Goal: Task Accomplishment & Management: Use online tool/utility

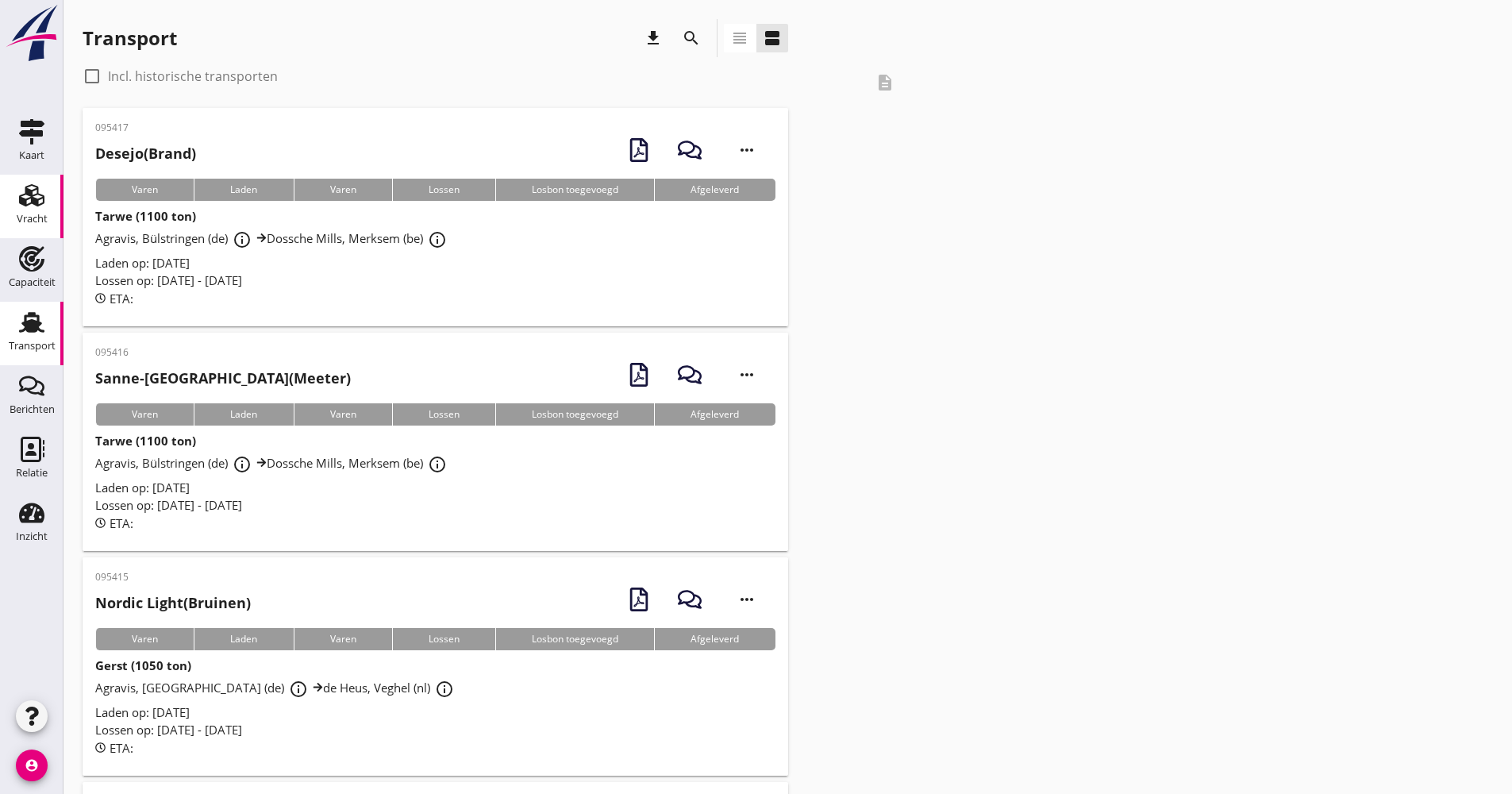
click at [41, 193] on icon "Vracht" at bounding box center [32, 195] width 25 height 25
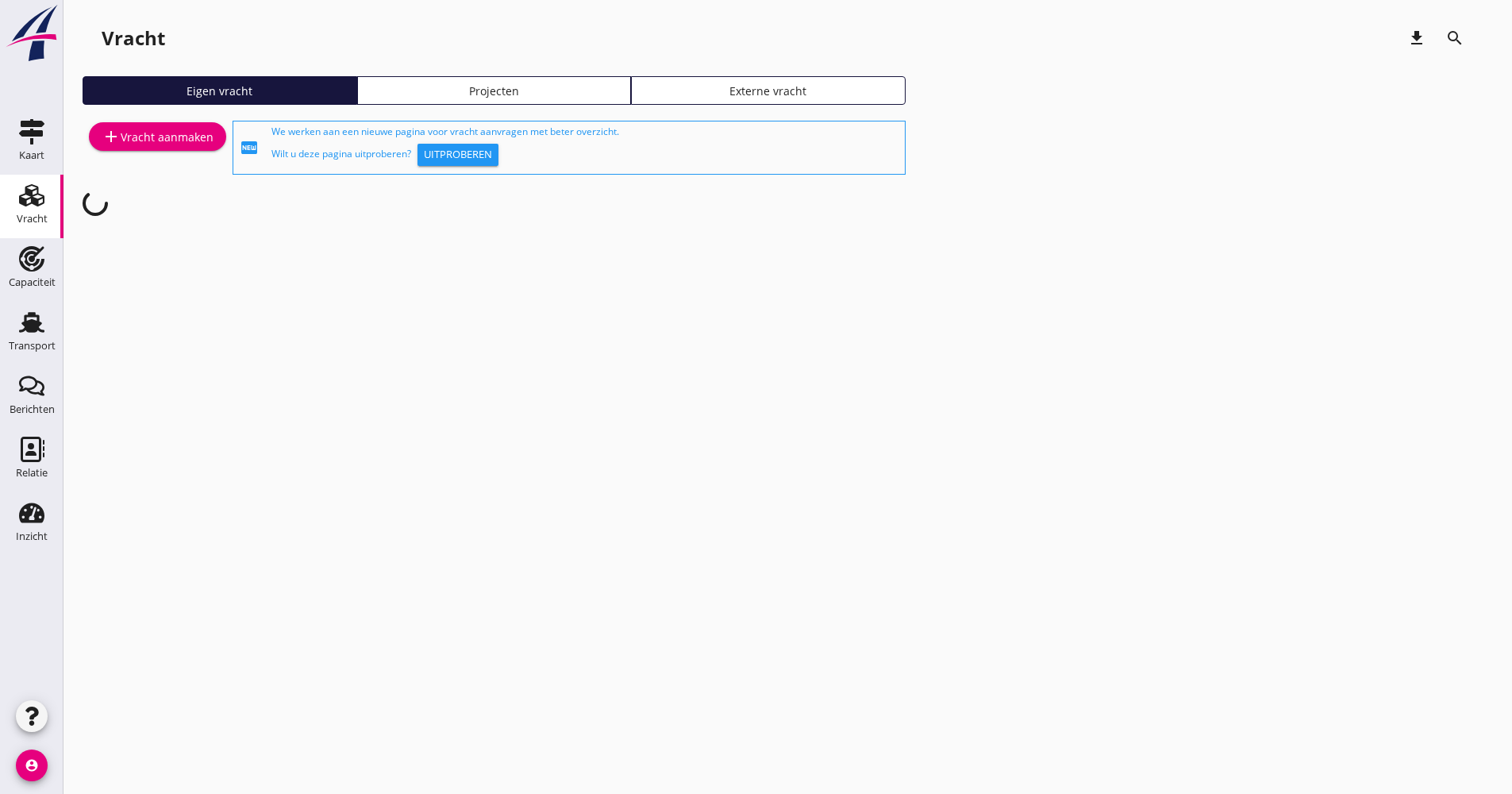
click at [452, 100] on link "Projecten" at bounding box center [494, 90] width 275 height 29
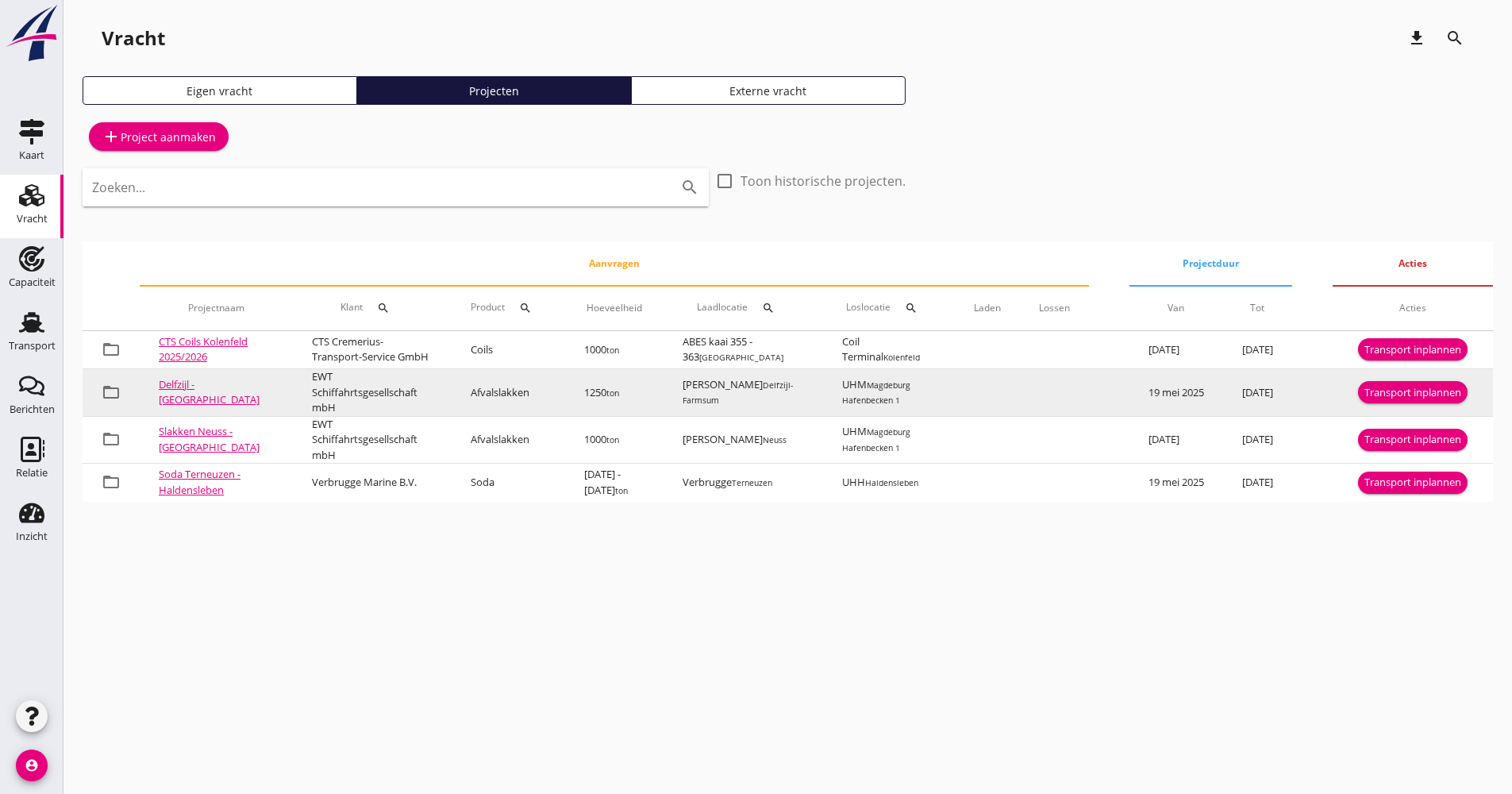
click at [1415, 397] on div "Transport inplannen" at bounding box center [1412, 392] width 97 height 16
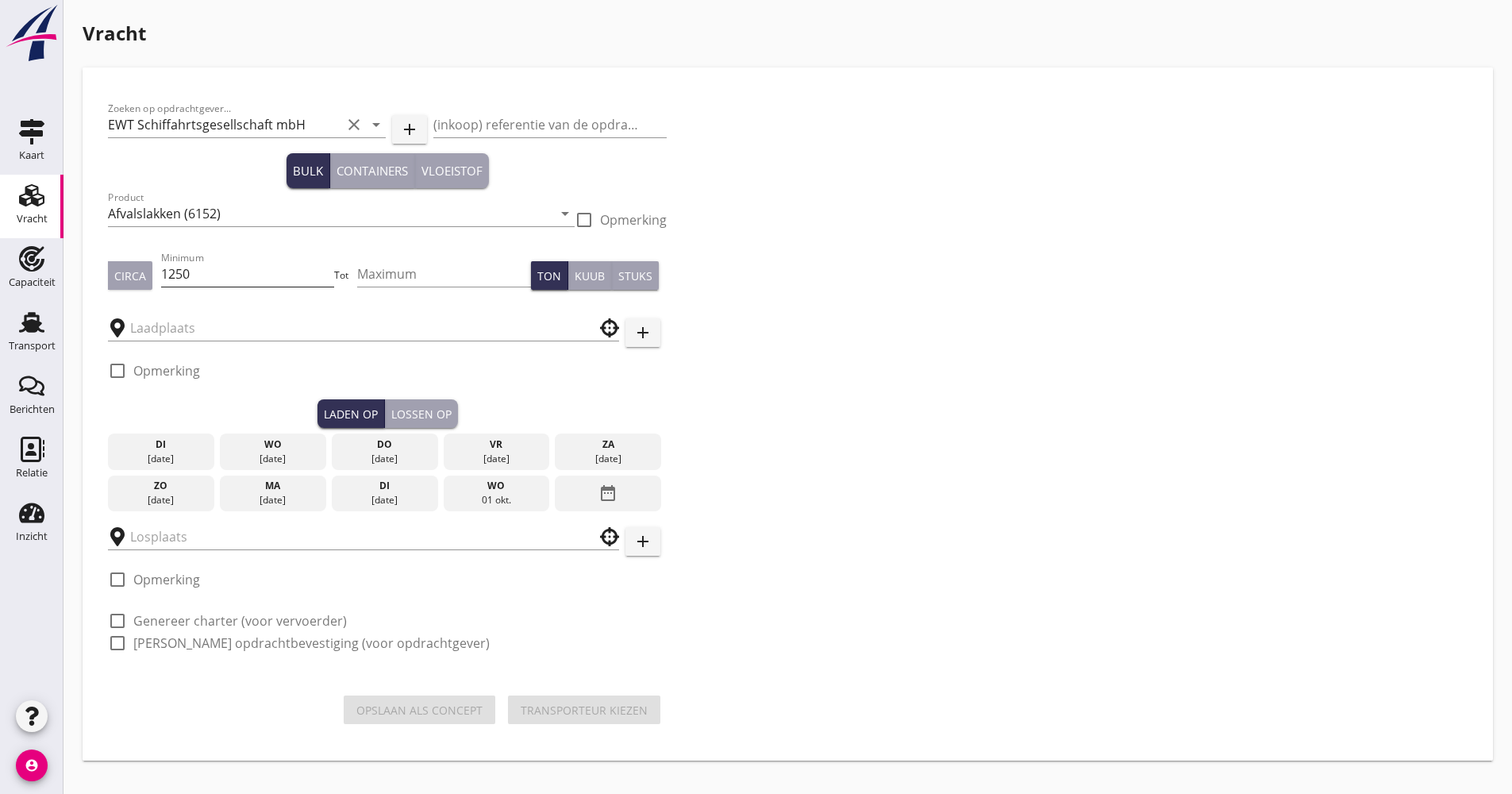
type input "[PERSON_NAME]"
type input "UHM"
checkbox input "true"
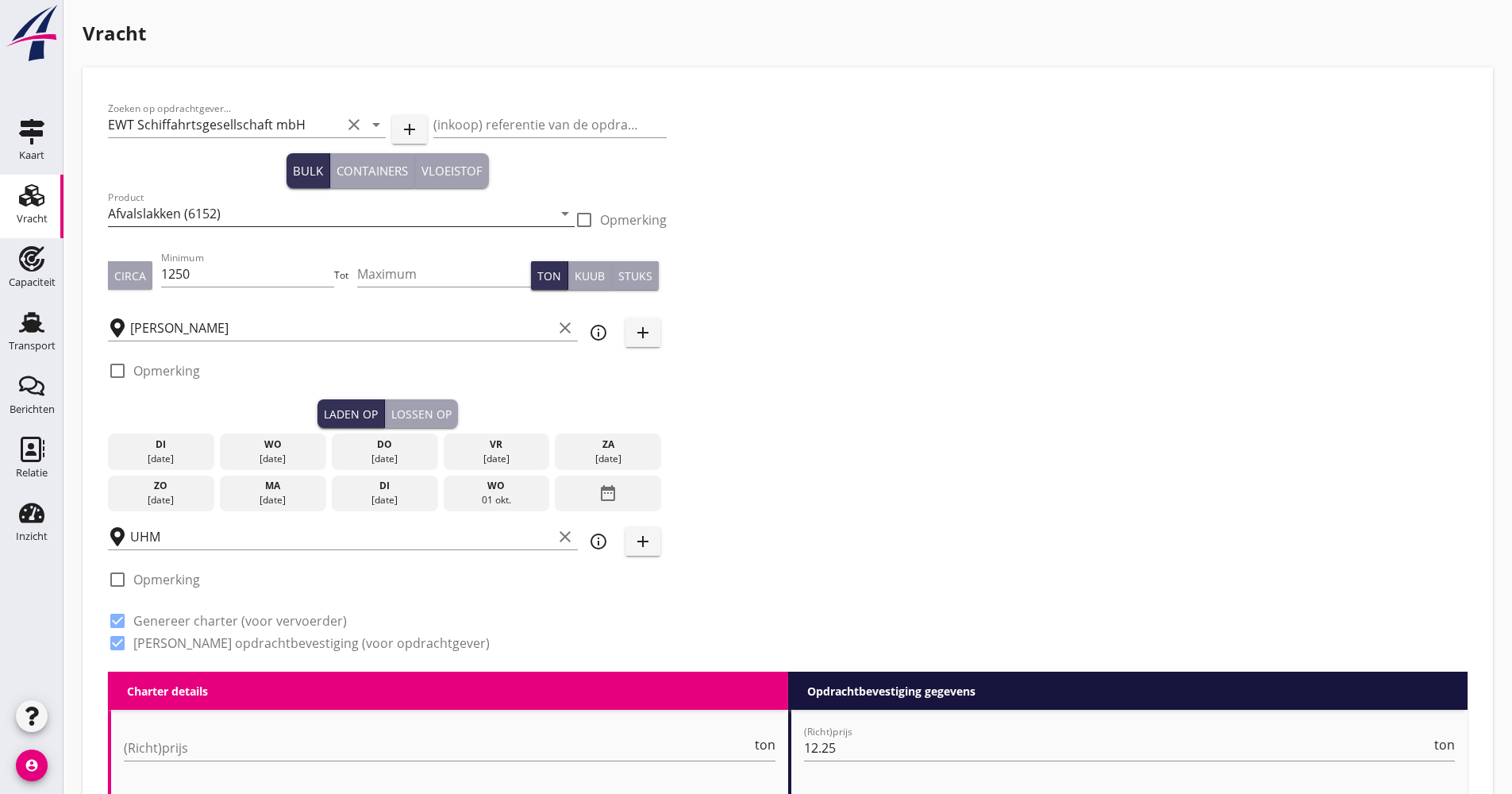
click at [229, 224] on input "Afvalslakken (6152)" at bounding box center [330, 213] width 444 height 25
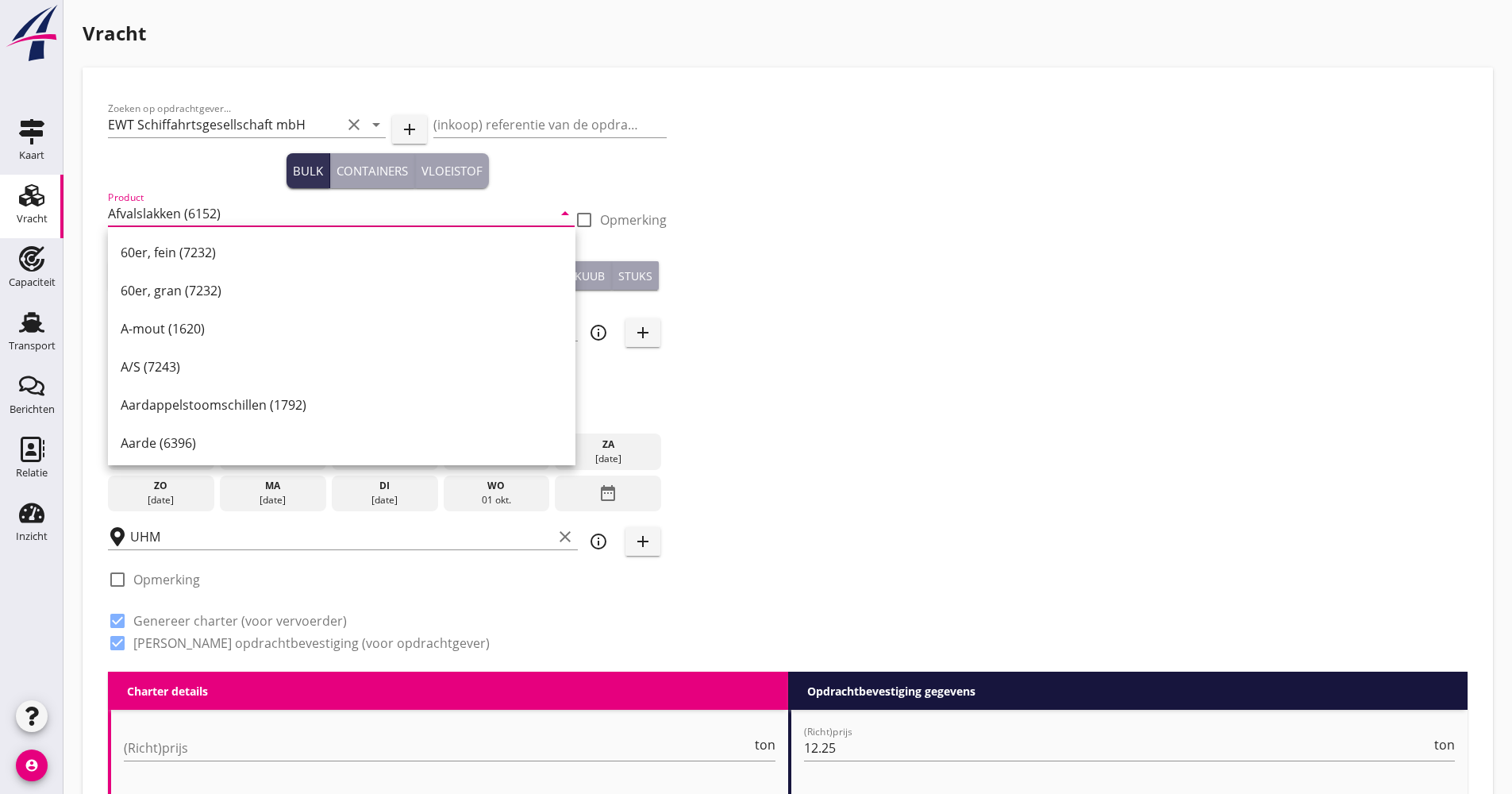
click at [787, 278] on div "Zoeken op opdrachtgever... EWT Schiffahrtsgesellschaft mbH clear arrow_drop_dow…" at bounding box center [787, 382] width 1372 height 579
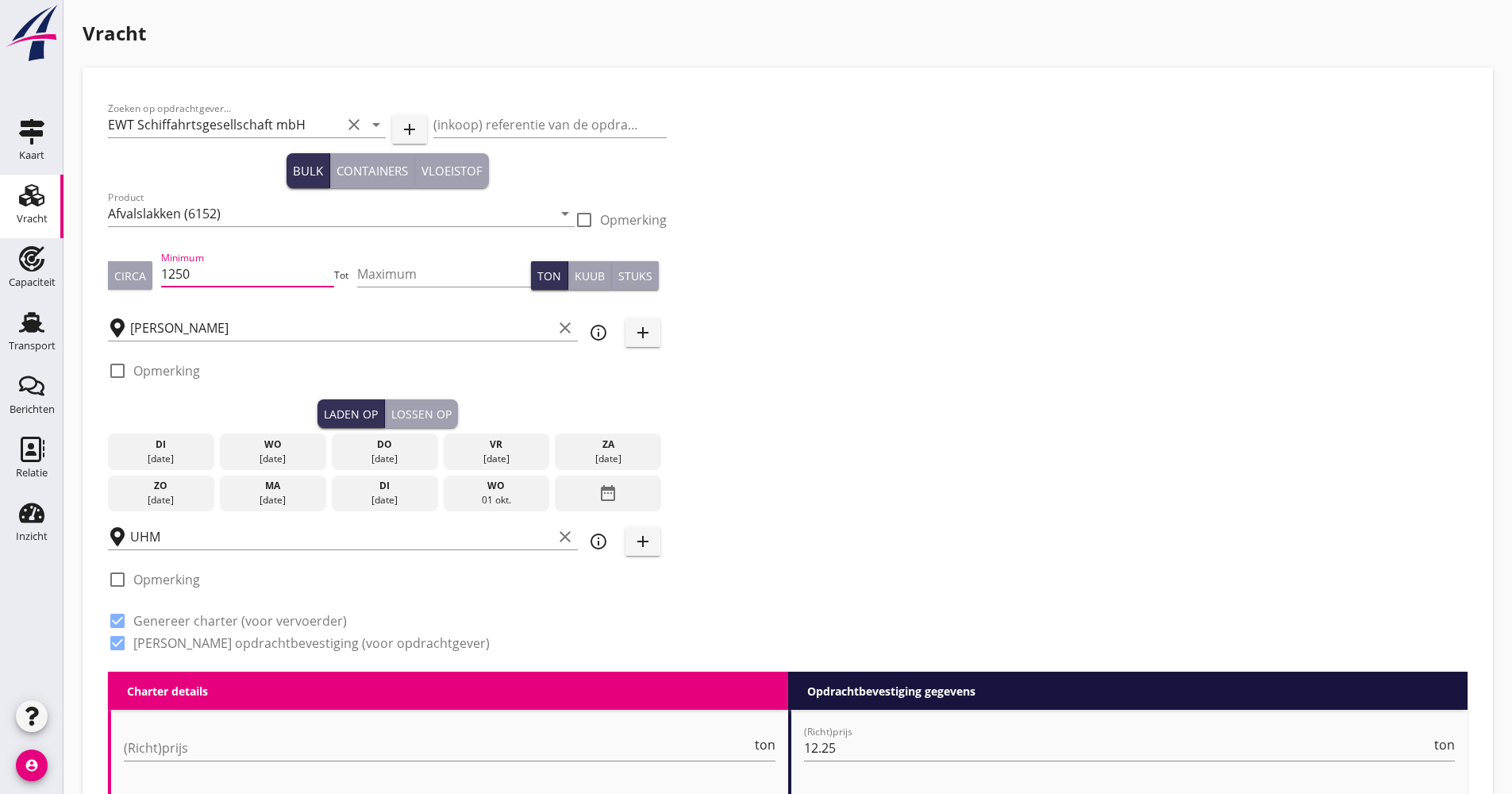
drag, startPoint x: 168, startPoint y: 278, endPoint x: 115, endPoint y: 279, distance: 53.0
click at [115, 279] on div "Circa Minimum 1250 Tot Maximum Ton Kuub Stuks" at bounding box center [387, 276] width 558 height 54
type input "1100"
click at [610, 482] on icon "date_range" at bounding box center [607, 493] width 19 height 29
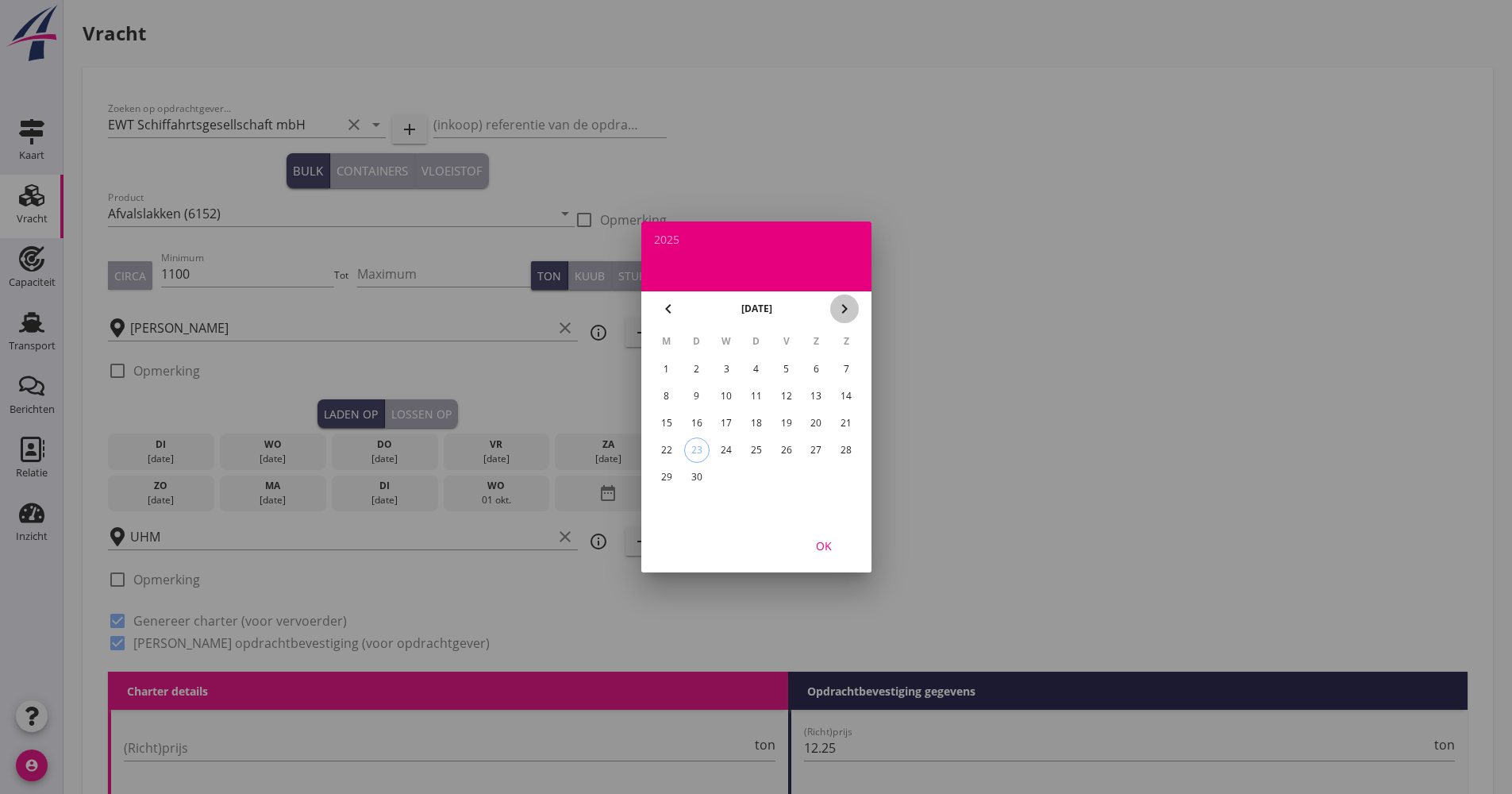
click at [853, 303] on icon "chevron_right" at bounding box center [844, 309] width 19 height 19
click at [796, 369] on div "3" at bounding box center [786, 369] width 25 height 25
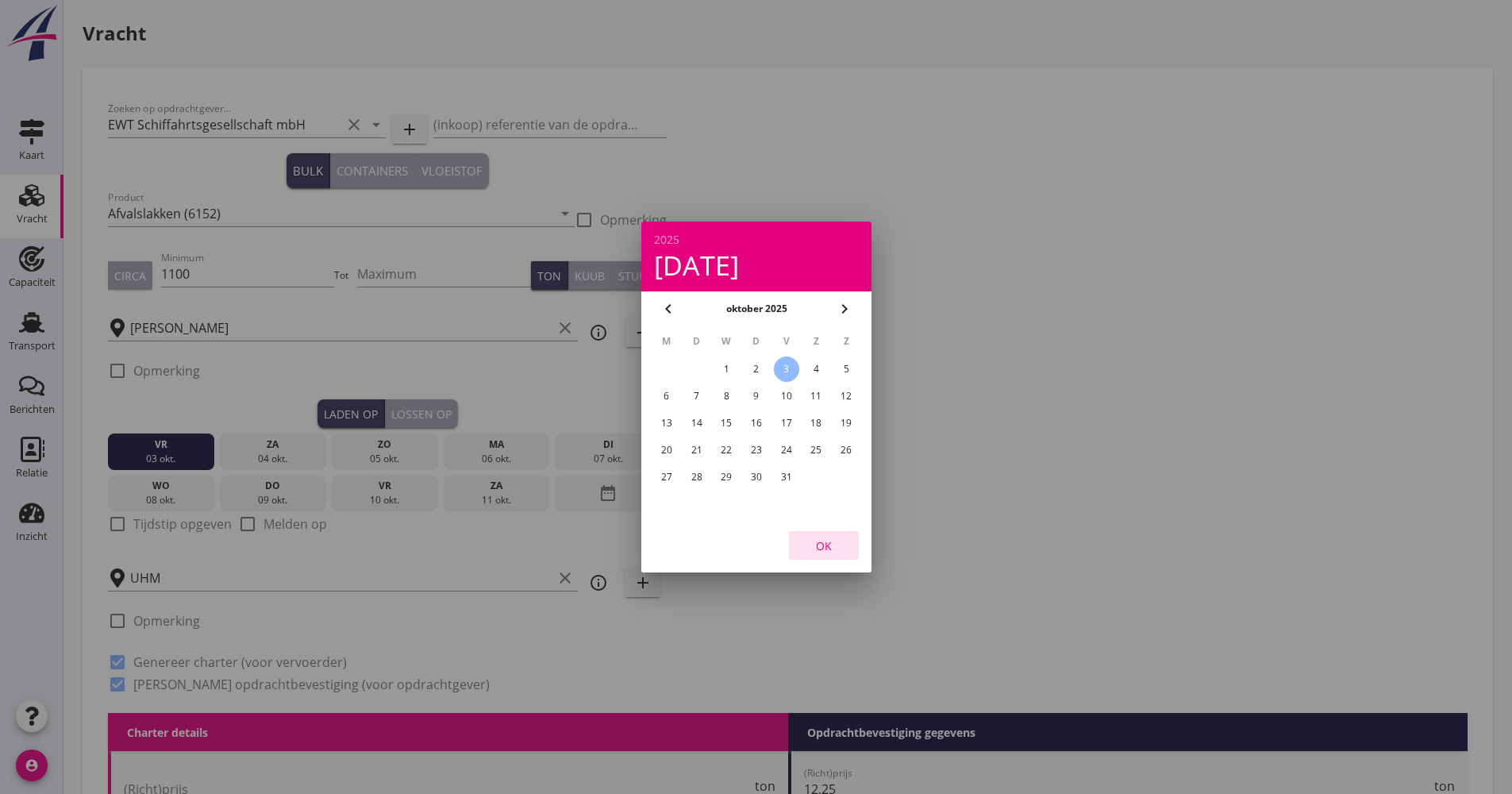
drag, startPoint x: 832, startPoint y: 552, endPoint x: 796, endPoint y: 547, distance: 36.3
click at [832, 551] on div "OK" at bounding box center [823, 546] width 45 height 17
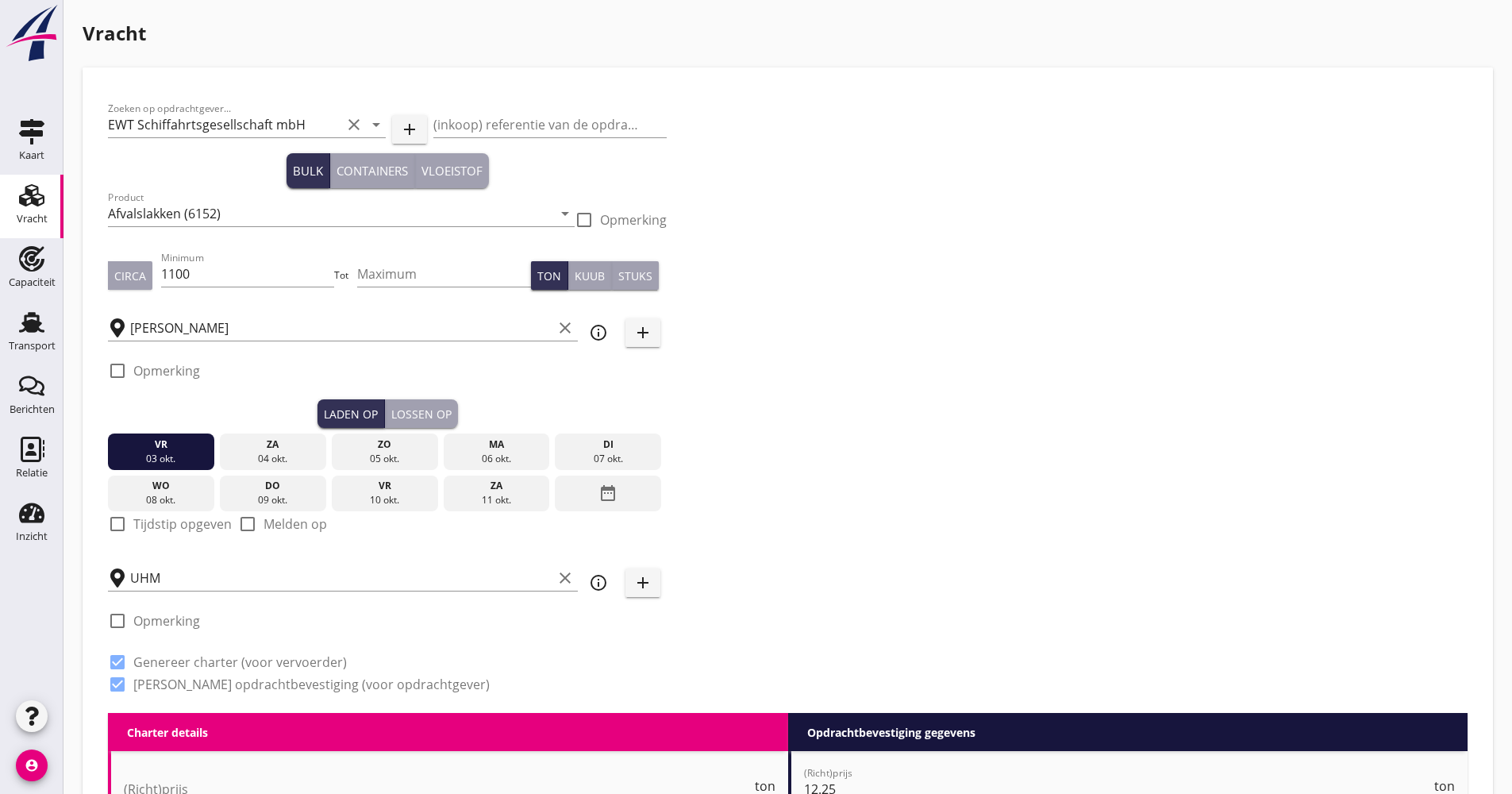
click at [152, 530] on label "Tijdstip opgeven" at bounding box center [182, 524] width 99 height 16
checkbox input "true"
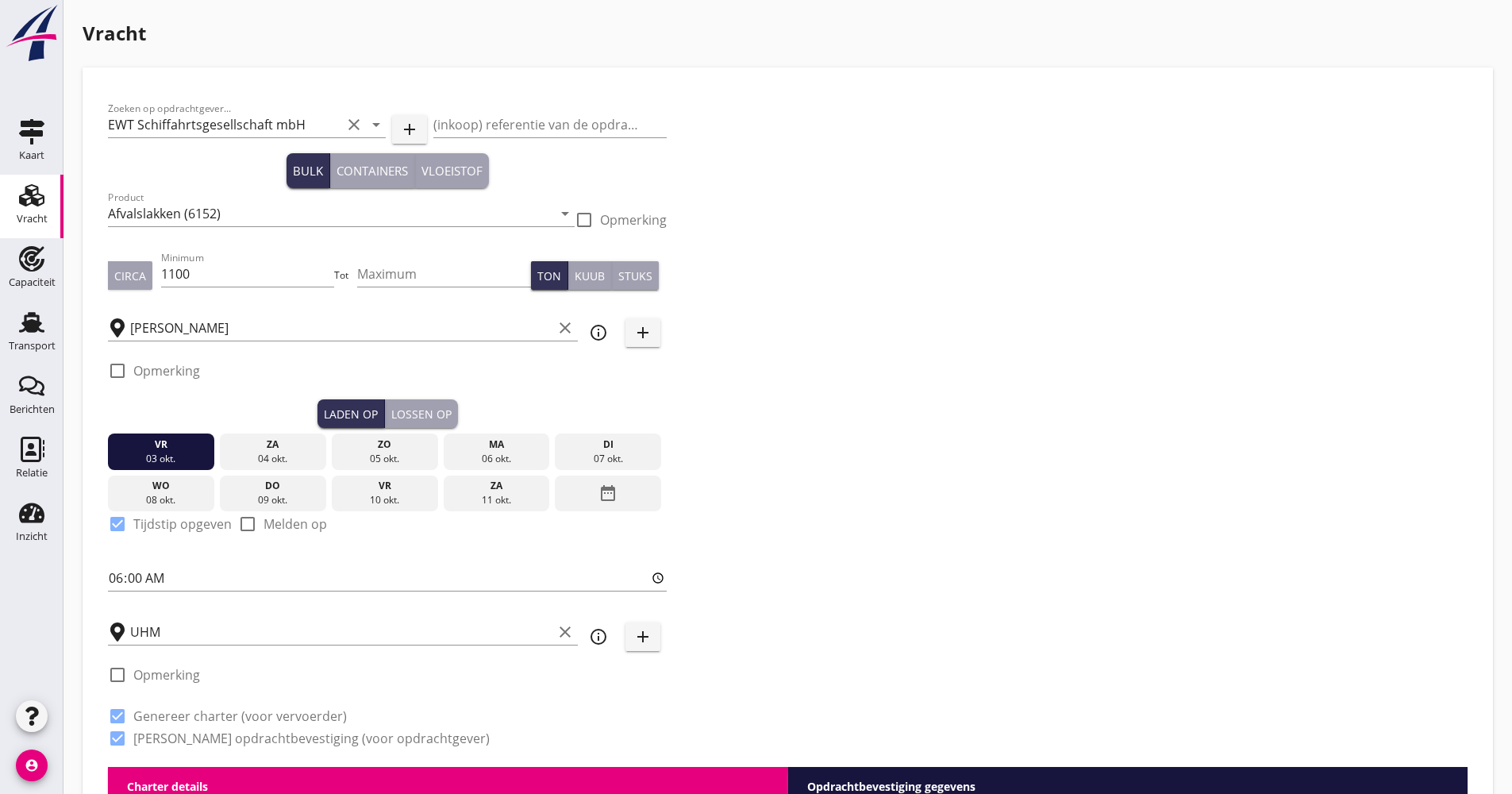
click at [427, 416] on div "Lossen op" at bounding box center [422, 414] width 61 height 17
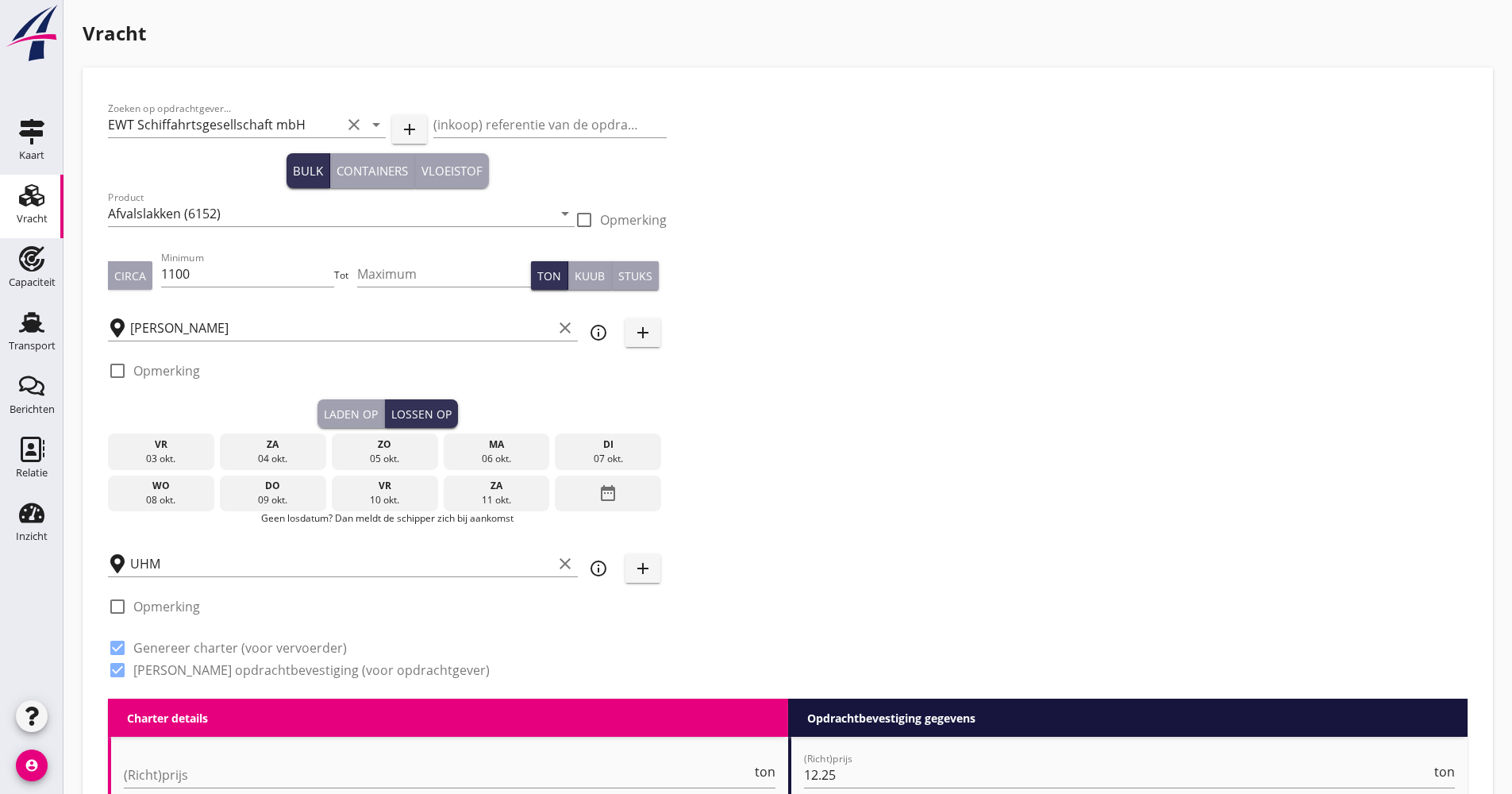
click at [389, 492] on div "vr" at bounding box center [385, 485] width 99 height 14
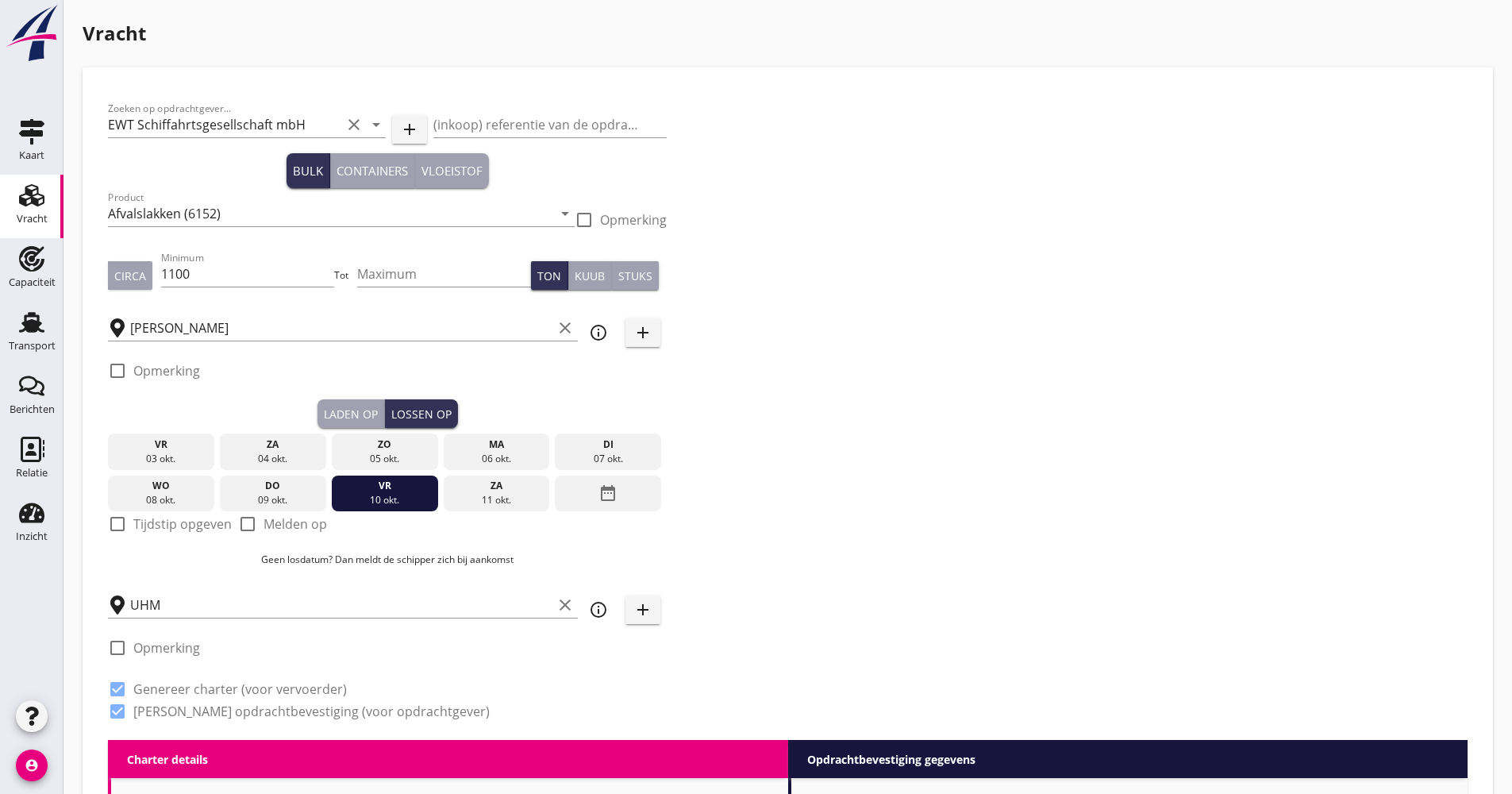
click at [159, 518] on label "Tijdstip opgeven" at bounding box center [182, 524] width 99 height 16
checkbox input "true"
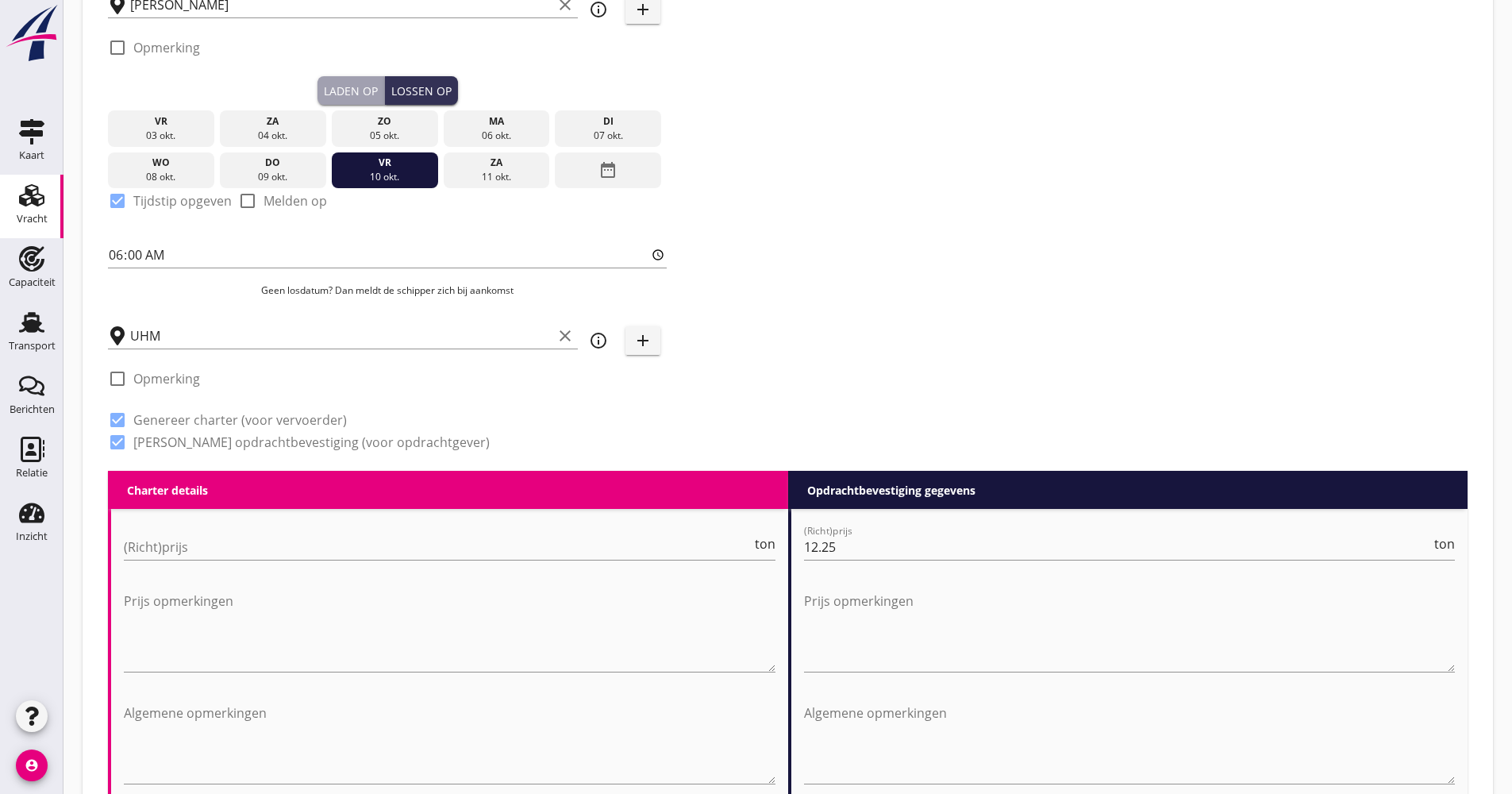
scroll to position [397, 0]
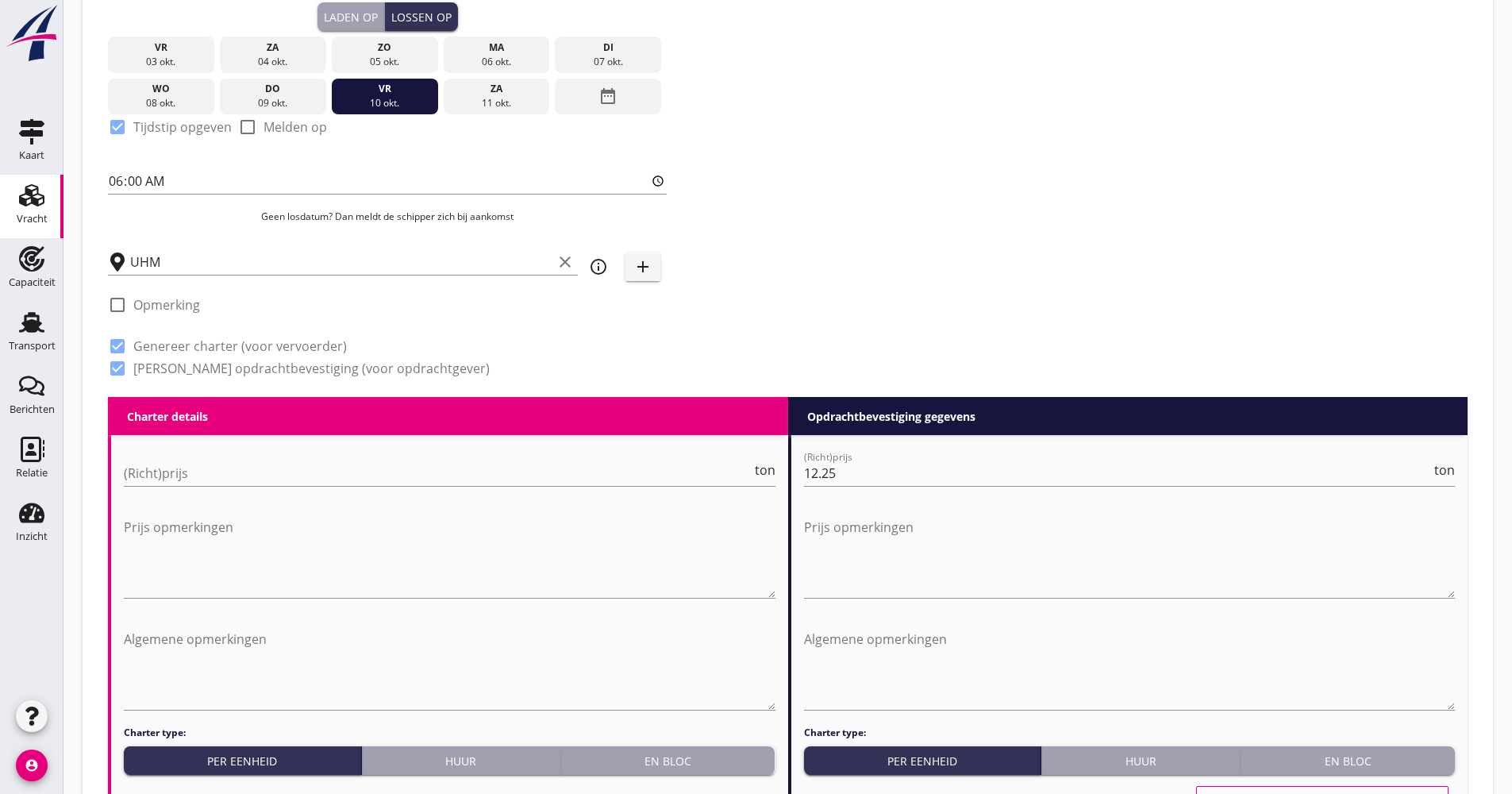
click at [191, 488] on div "(Richt)prijs ton" at bounding box center [449, 481] width 652 height 41
type input "11.25"
drag, startPoint x: 973, startPoint y: 353, endPoint x: 957, endPoint y: 347, distance: 17.1
click at [972, 351] on div "Zoeken op opdrachtgever... EWT Schiffahrtsgesellschaft mbH clear arrow_drop_dow…" at bounding box center [787, 46] width 1372 height 701
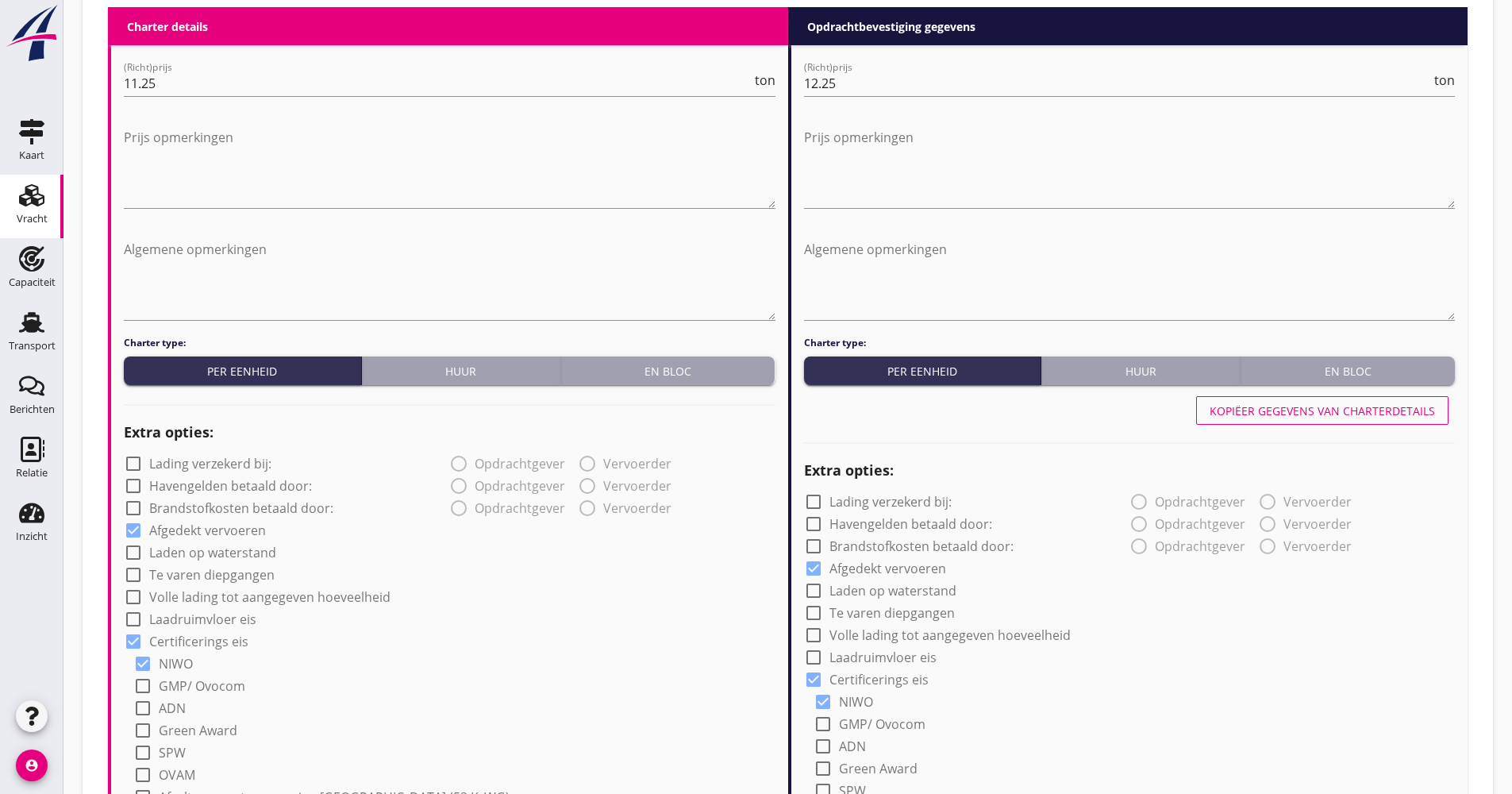
scroll to position [873, 0]
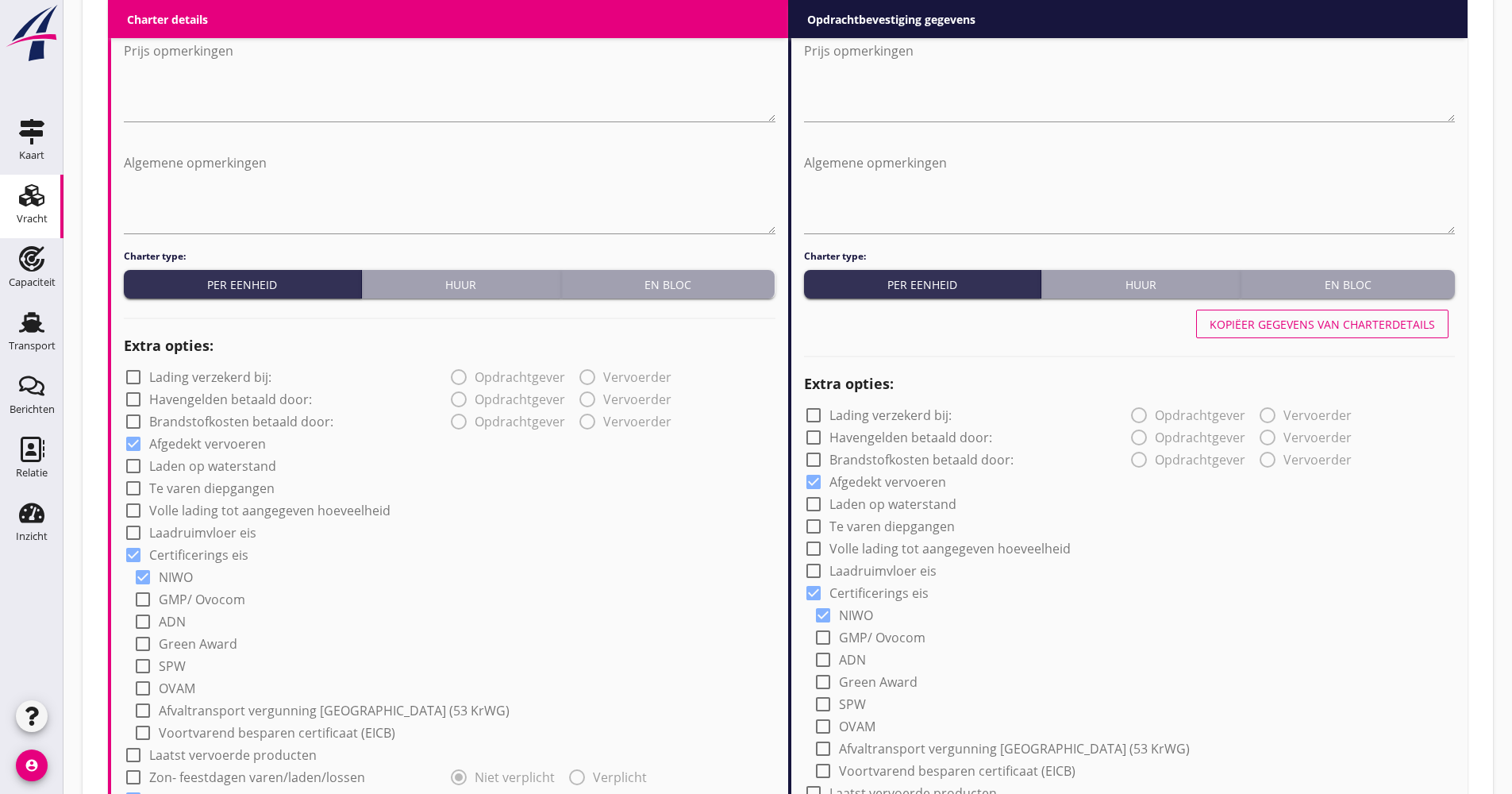
click at [219, 512] on label "Volle lading tot aangegeven hoeveelheid" at bounding box center [270, 510] width 241 height 16
checkbox input "true"
click at [1340, 336] on button "Kopiëer gegevens van charterdetails" at bounding box center [1321, 324] width 252 height 29
checkbox input "true"
type input "2"
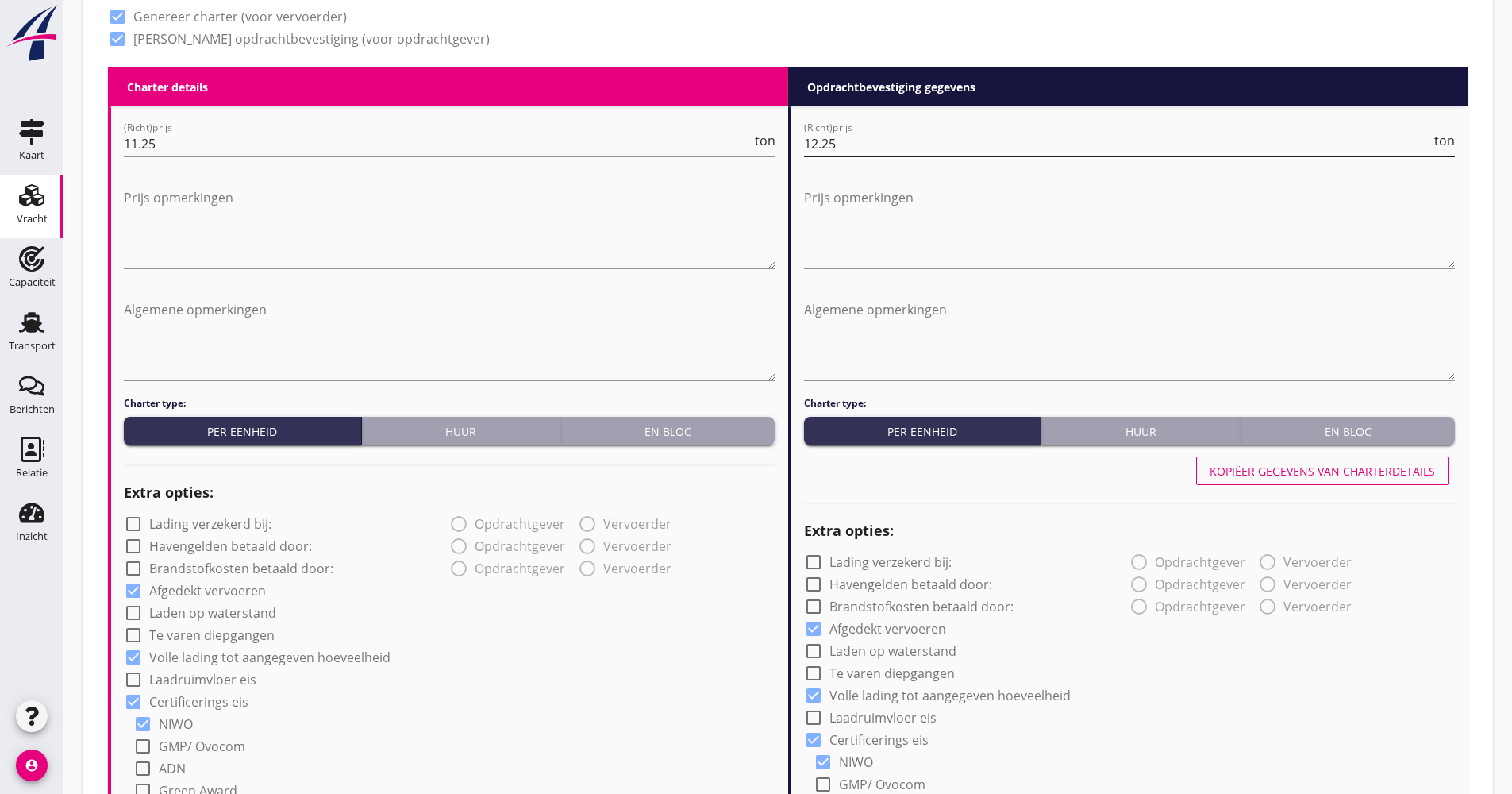
scroll to position [556, 0]
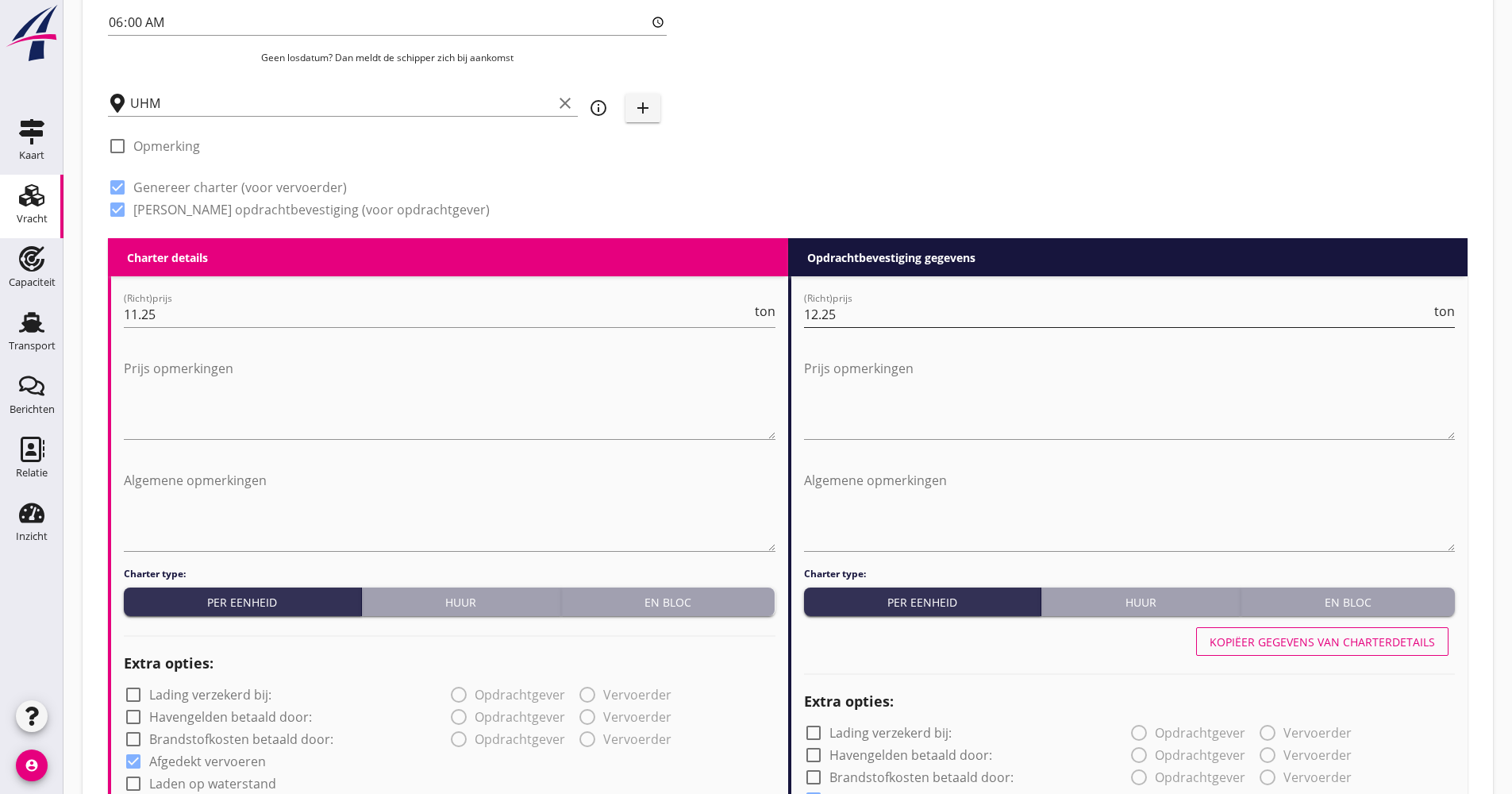
click at [926, 319] on input "12.25" at bounding box center [1117, 315] width 627 height 25
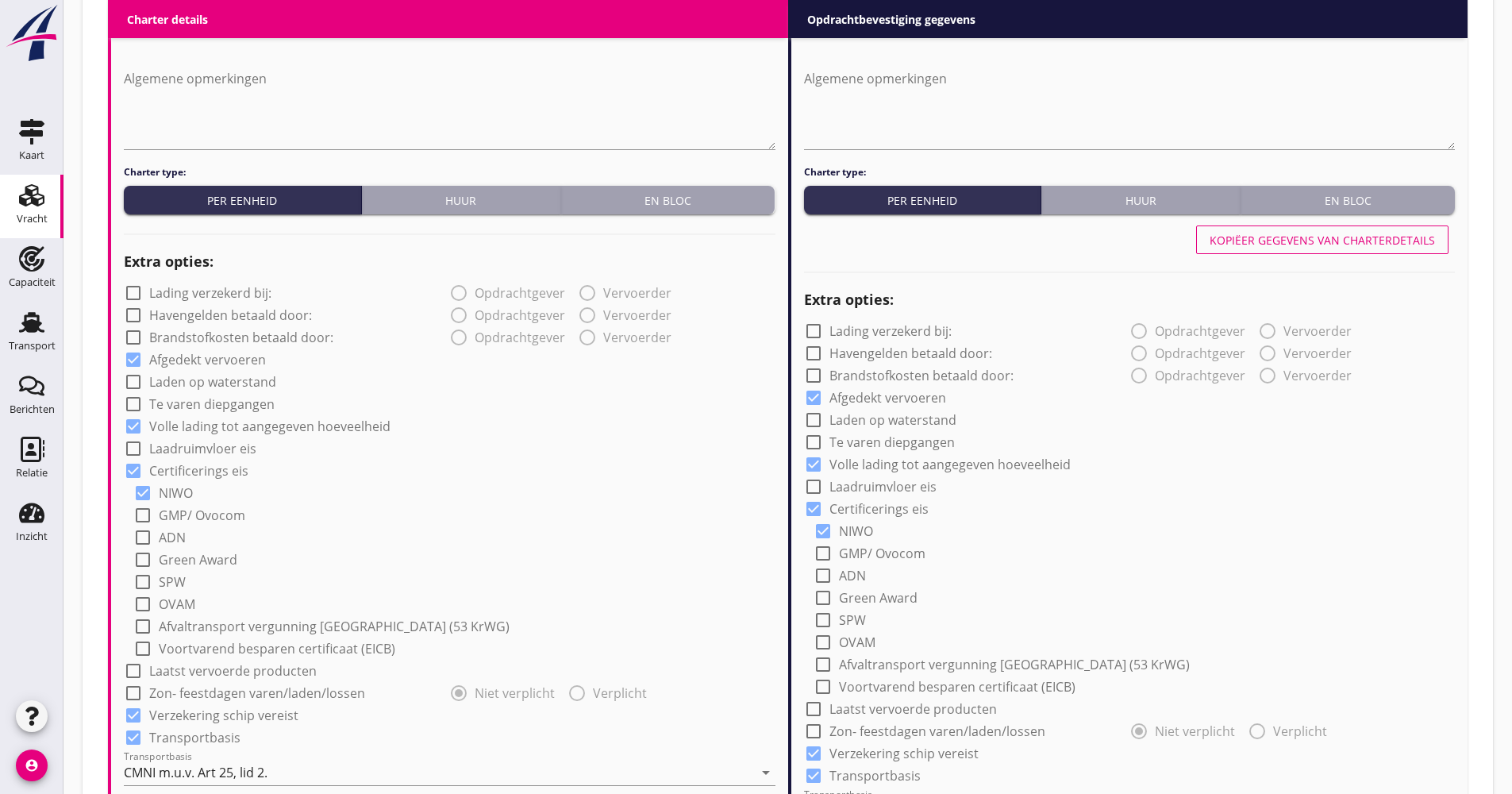
scroll to position [1271, 0]
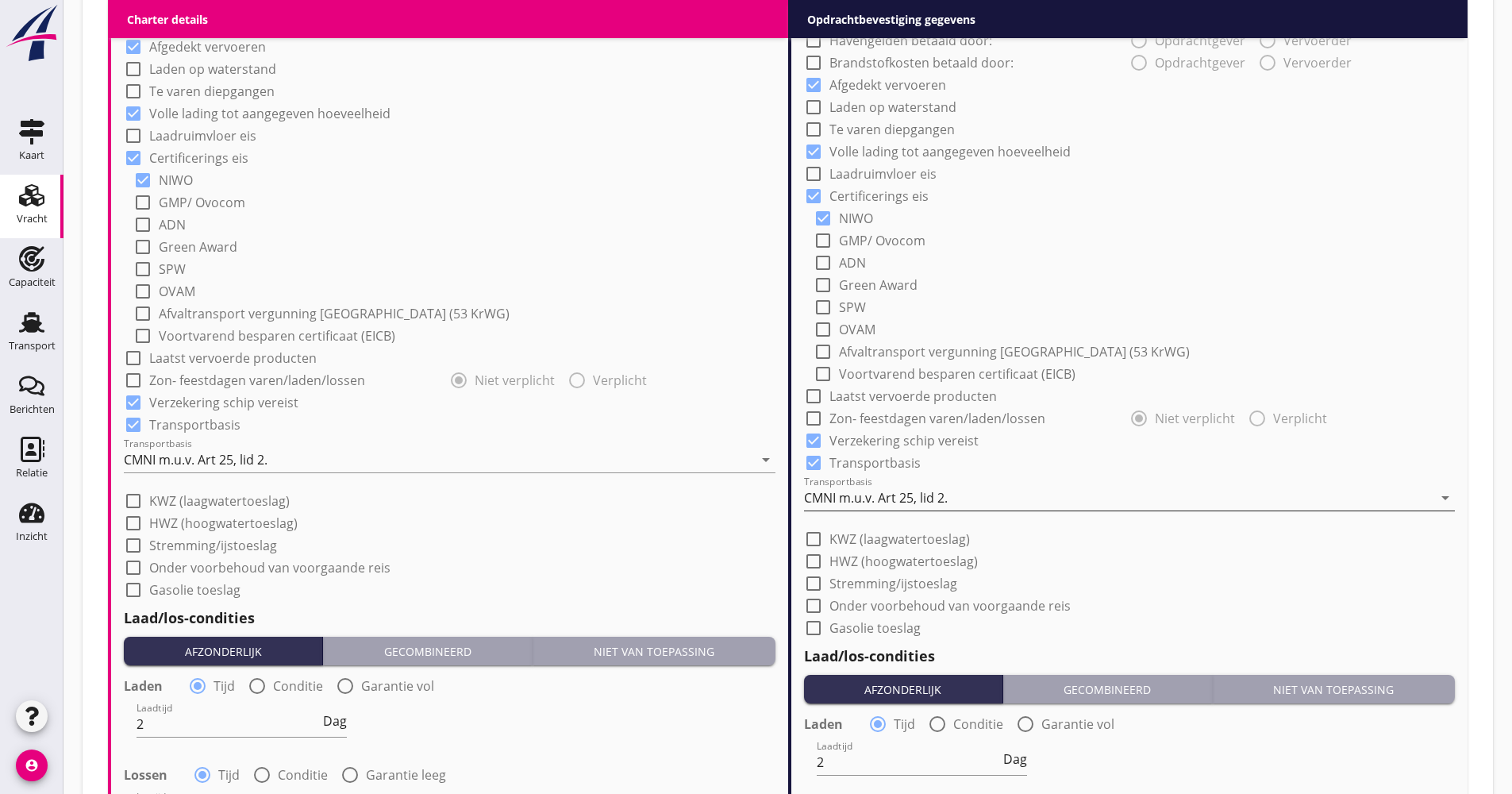
click at [907, 500] on div "CMNI m.u.v. Art 25, lid 2." at bounding box center [875, 498] width 143 height 14
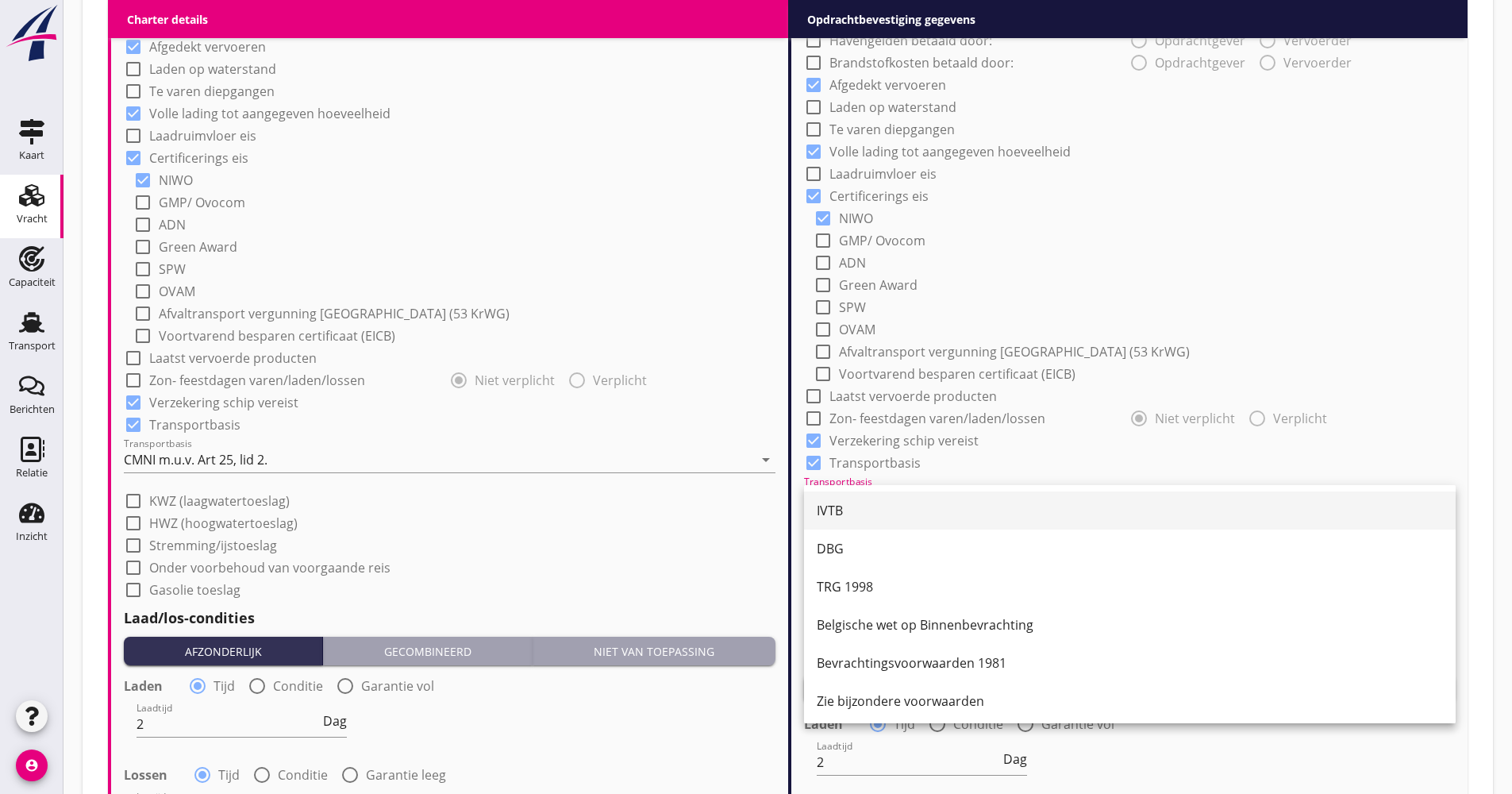
click at [900, 501] on div "IVTB" at bounding box center [1129, 510] width 626 height 19
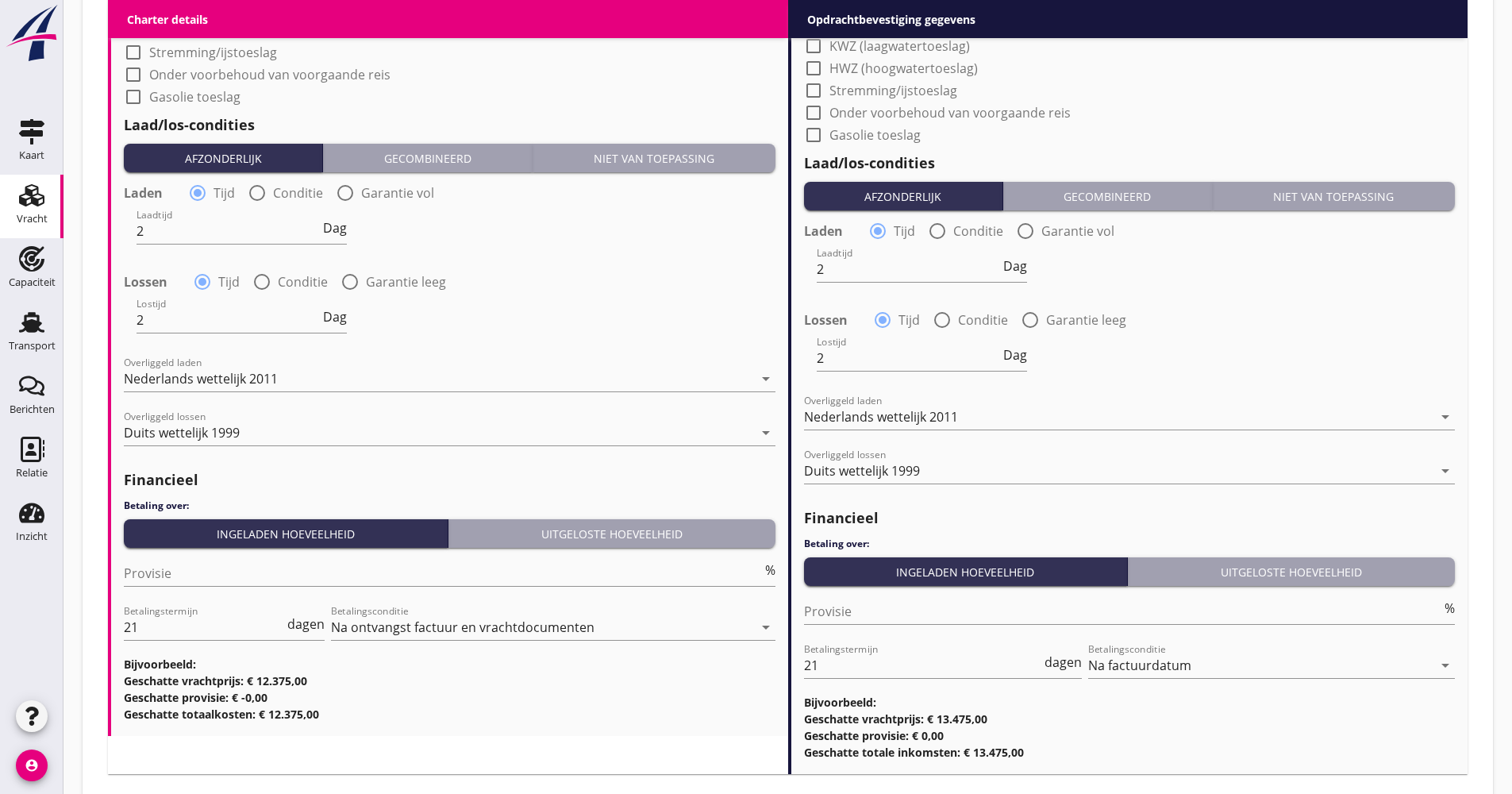
scroll to position [1851, 0]
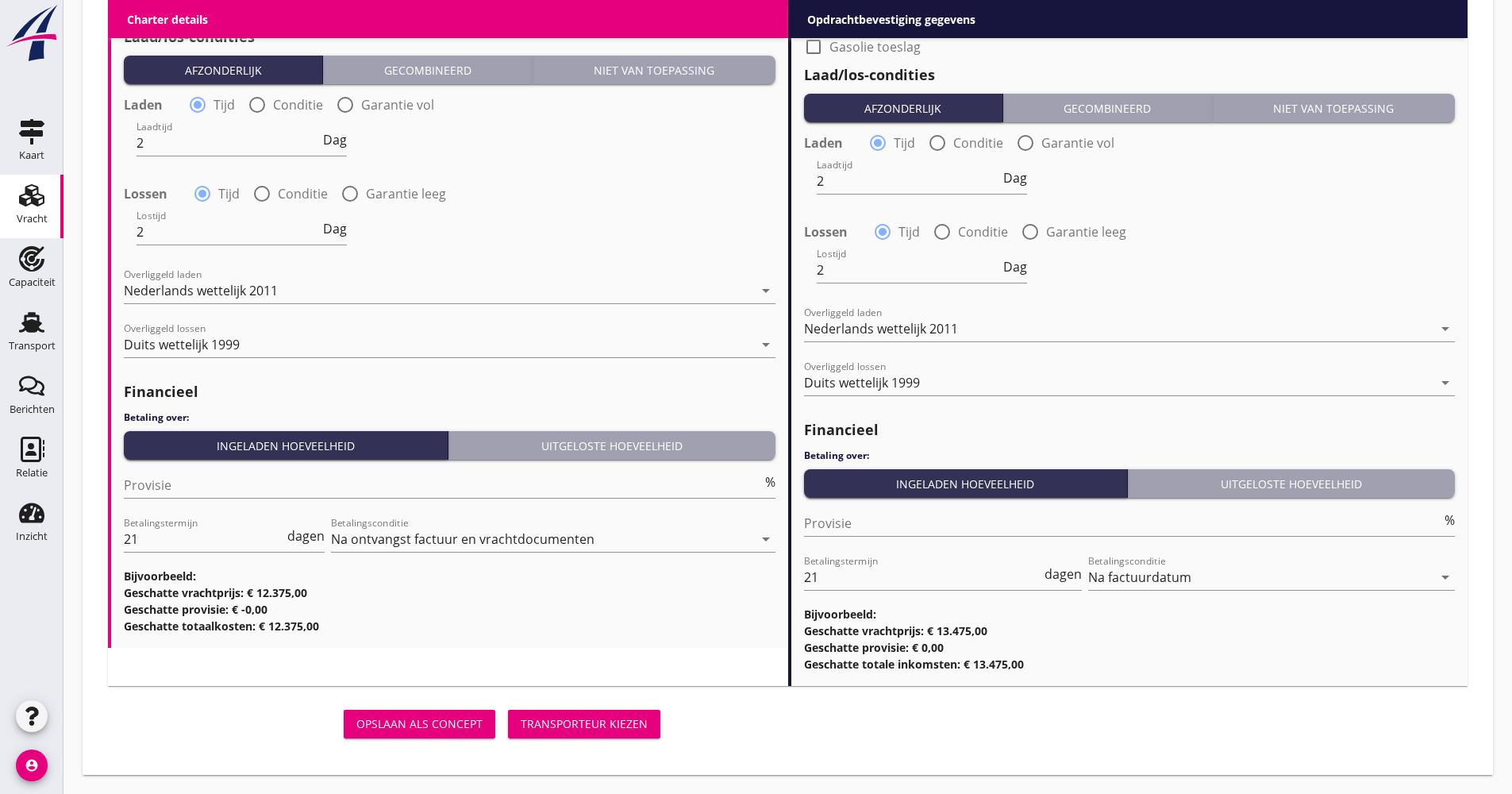
click at [149, 462] on div "Financieel Betaling over: Ingeladen hoeveelheid Uitgeloste hoeveelheid Provisie…" at bounding box center [449, 504] width 652 height 262
click at [161, 484] on input "Provisie" at bounding box center [443, 485] width 638 height 25
type input "5.00"
drag, startPoint x: 152, startPoint y: 534, endPoint x: 211, endPoint y: 637, distance: 118.7
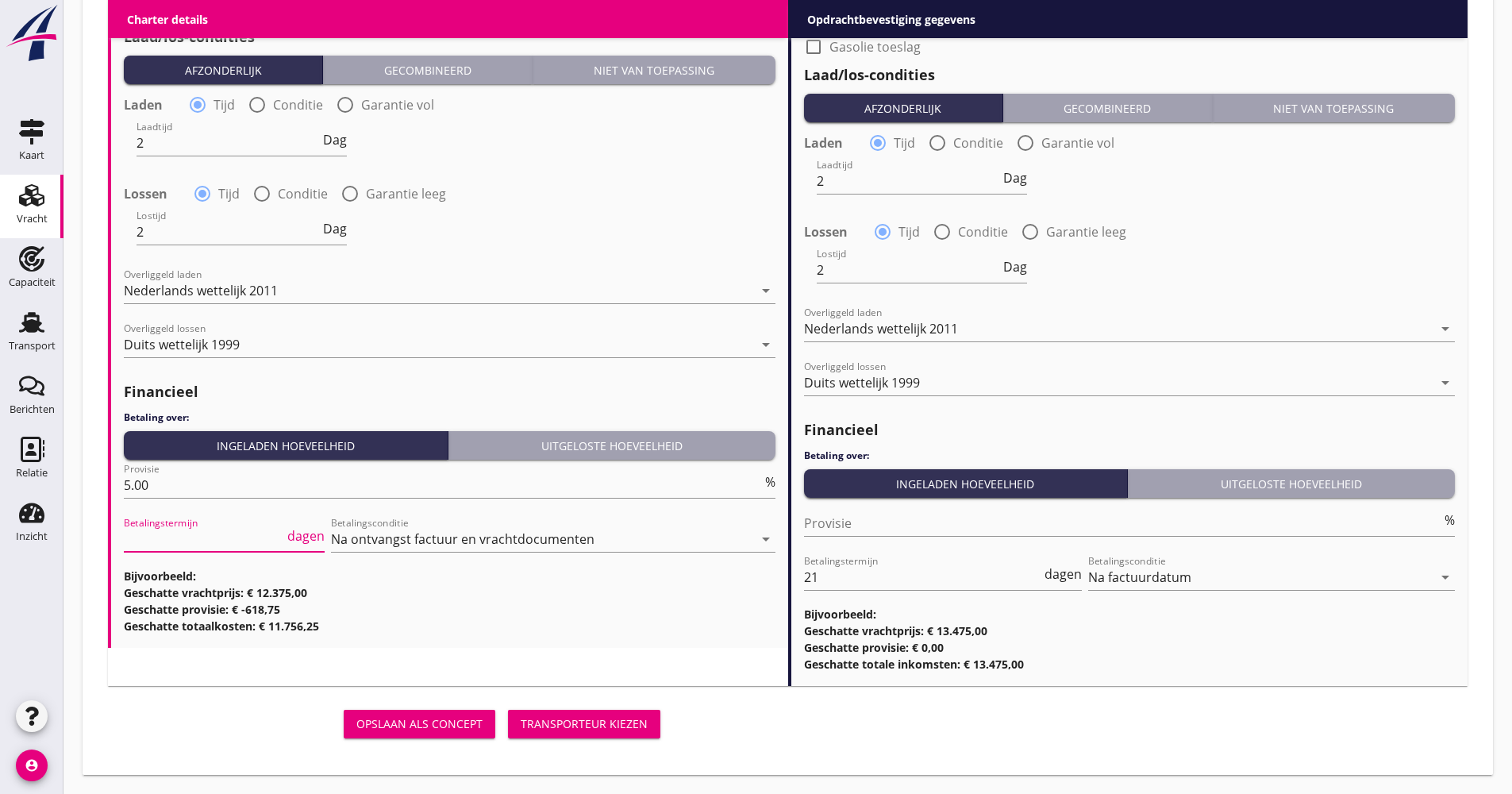
click at [544, 727] on div "Transporteur kiezen" at bounding box center [584, 724] width 127 height 17
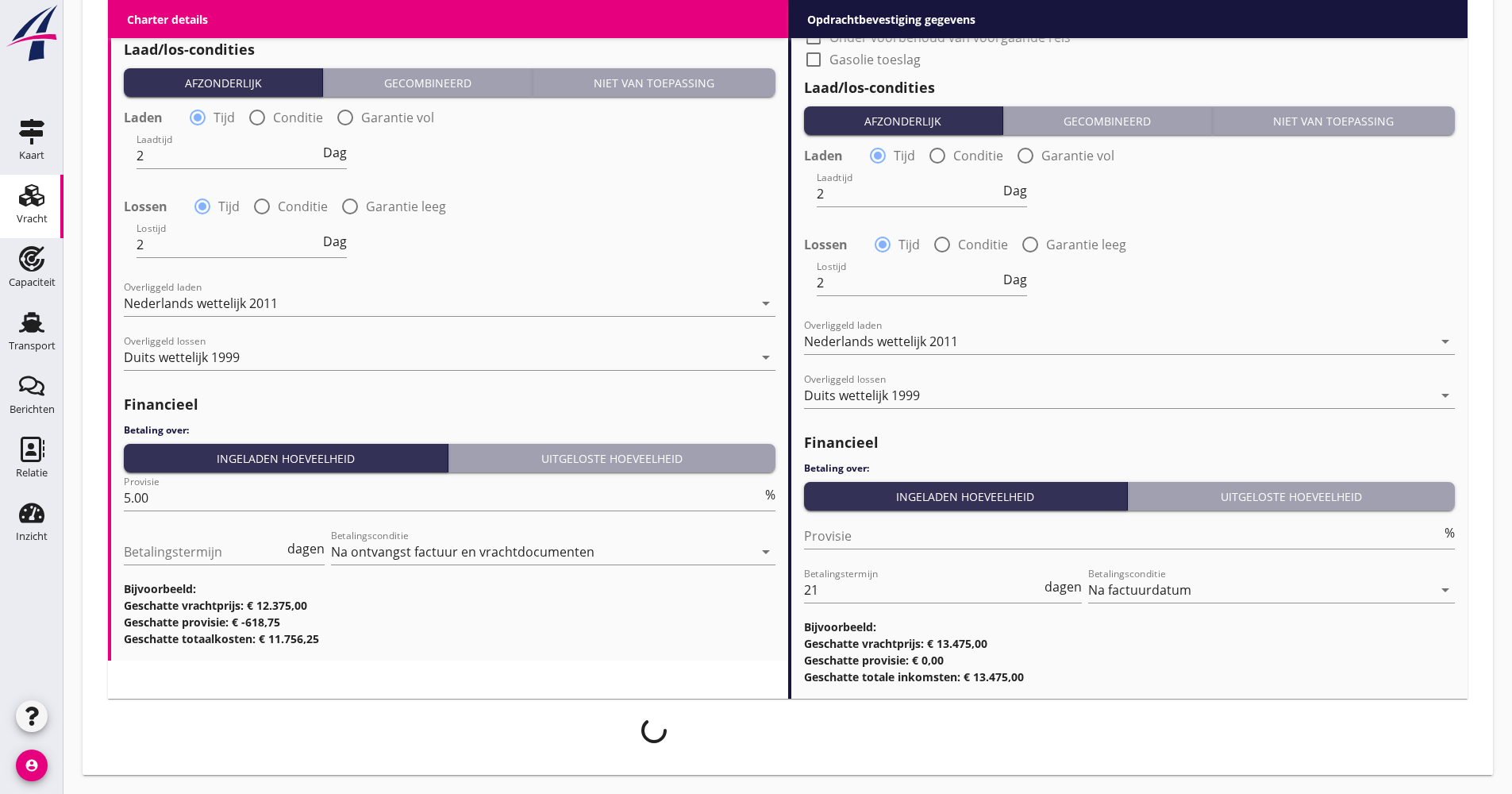
scroll to position [1839, 0]
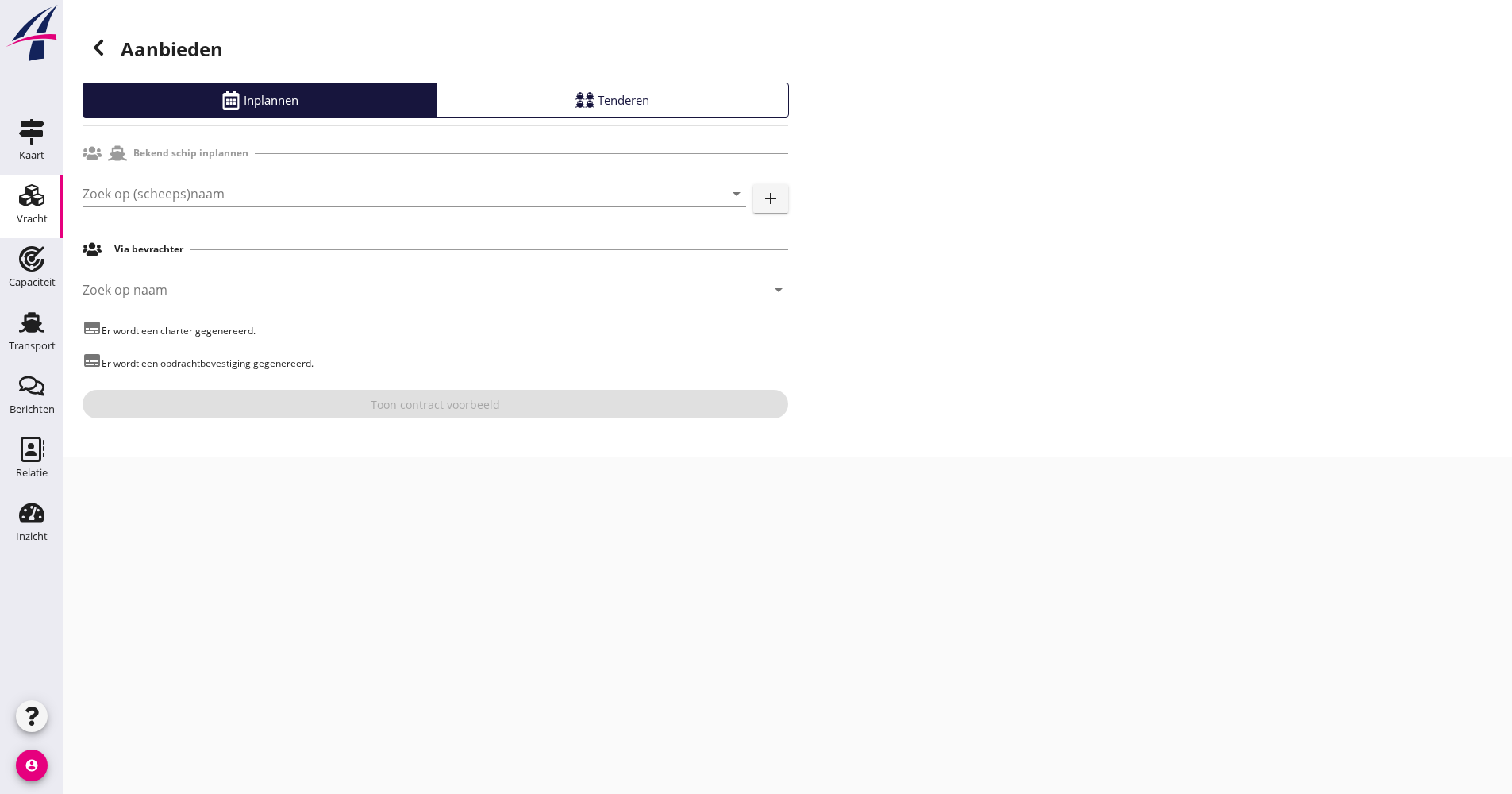
click at [195, 208] on div "Zoek op (scheeps)naam arrow_drop_down" at bounding box center [414, 202] width 664 height 41
drag, startPoint x: 195, startPoint y: 208, endPoint x: 198, endPoint y: 192, distance: 16.3
click at [198, 192] on input "Zoek op (scheeps)naam" at bounding box center [392, 194] width 619 height 25
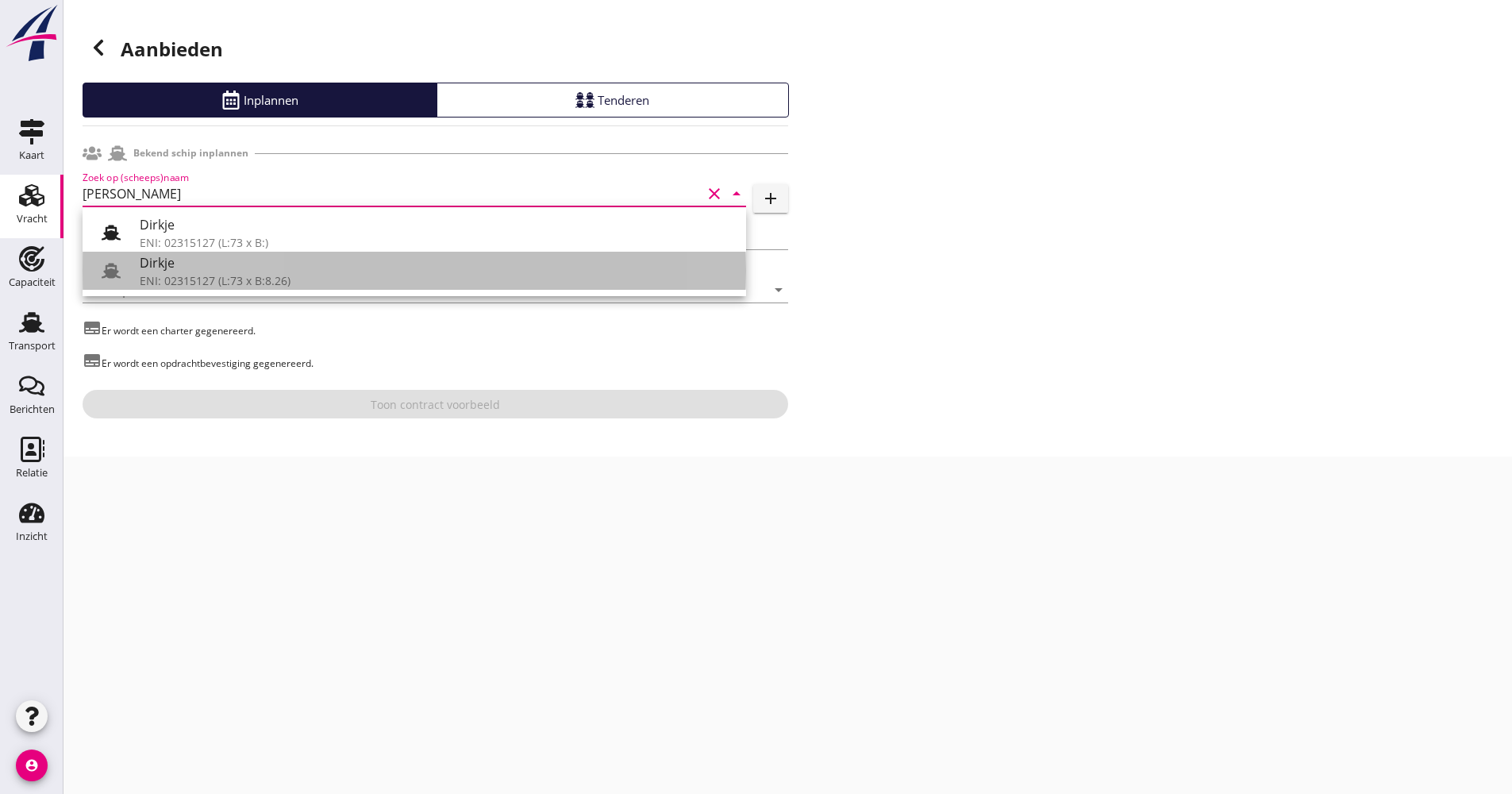
click at [189, 267] on div "Dirkje" at bounding box center [437, 262] width 594 height 19
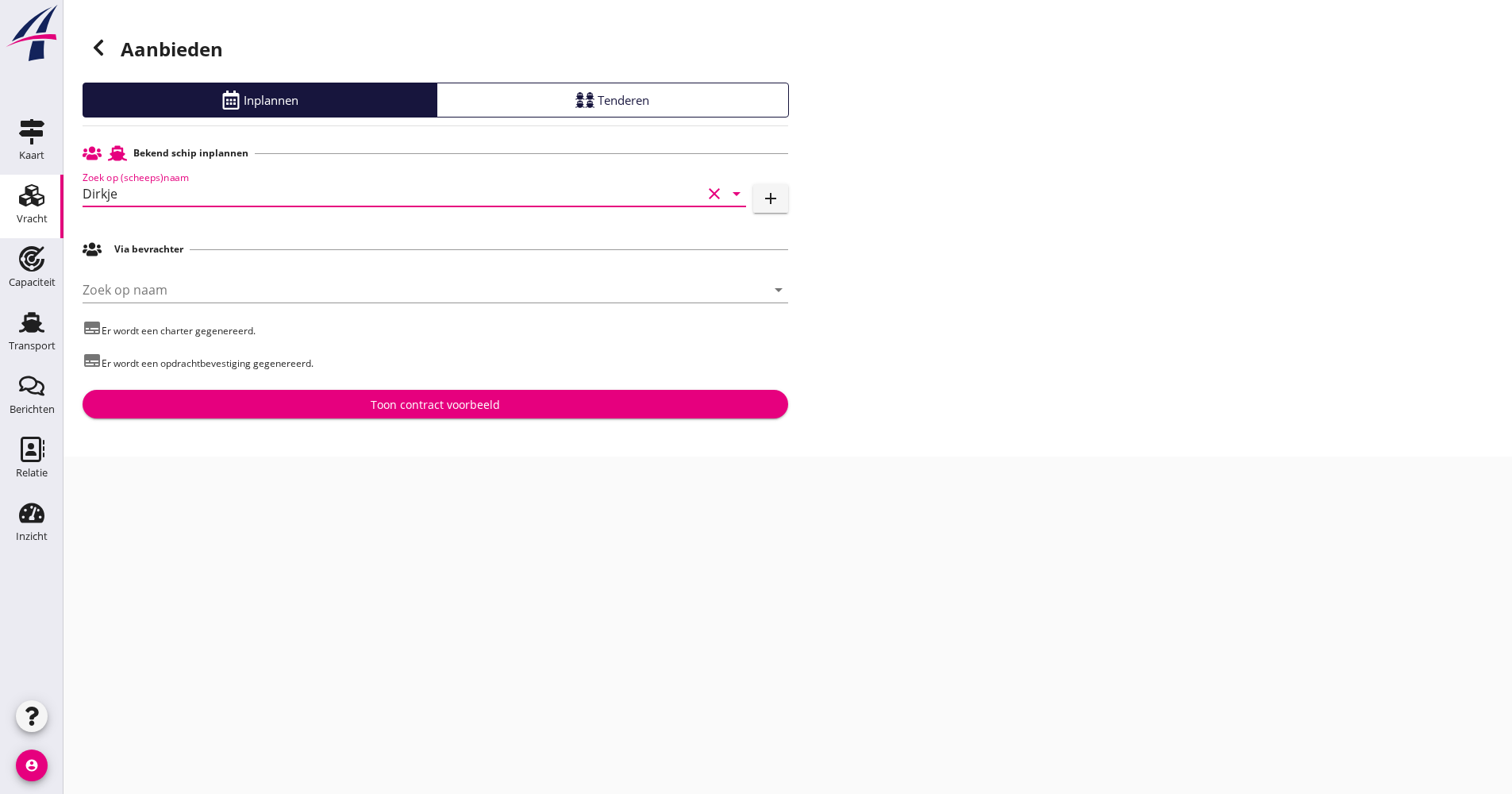
type input "Dirkje"
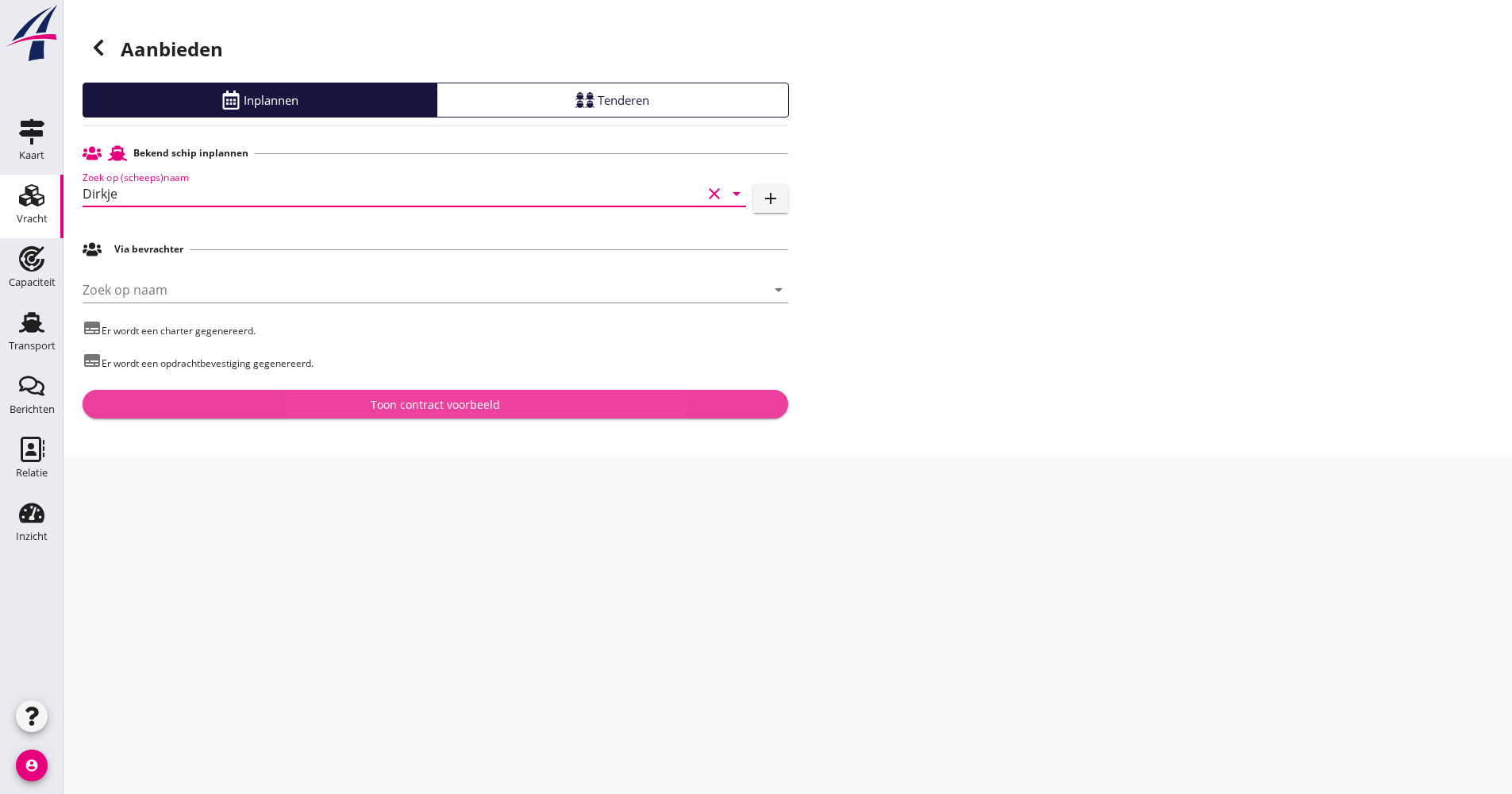
click at [402, 417] on button "Toon contract voorbeeld" at bounding box center [435, 404] width 706 height 29
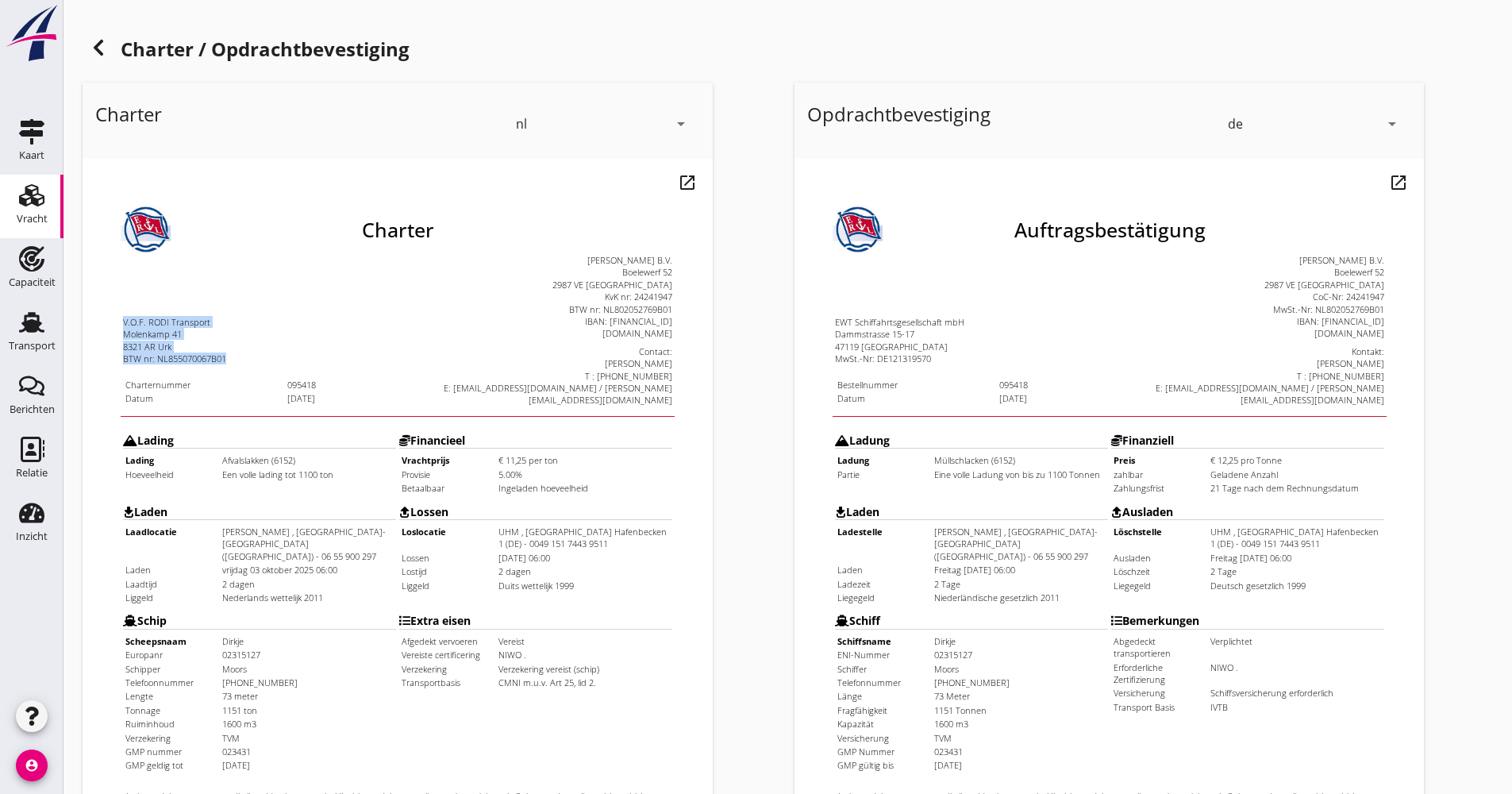
drag, startPoint x: 86, startPoint y: 273, endPoint x: 199, endPoint y: 308, distance: 118.3
click at [199, 308] on html "Charter V.O.F. RODI Transport [STREET_ADDRESS] nr: NL855070067B01 Charternummer…" at bounding box center [366, 543] width 567 height 768
click at [760, 373] on div "Charter nl arrow_drop_down open_in_new Pas aan Download concept email" at bounding box center [432, 593] width 712 height 1034
click at [329, 289] on div "Molenkamp 41" at bounding box center [228, 294] width 273 height 12
click at [316, 301] on div "8321 AR Urk" at bounding box center [228, 307] width 273 height 12
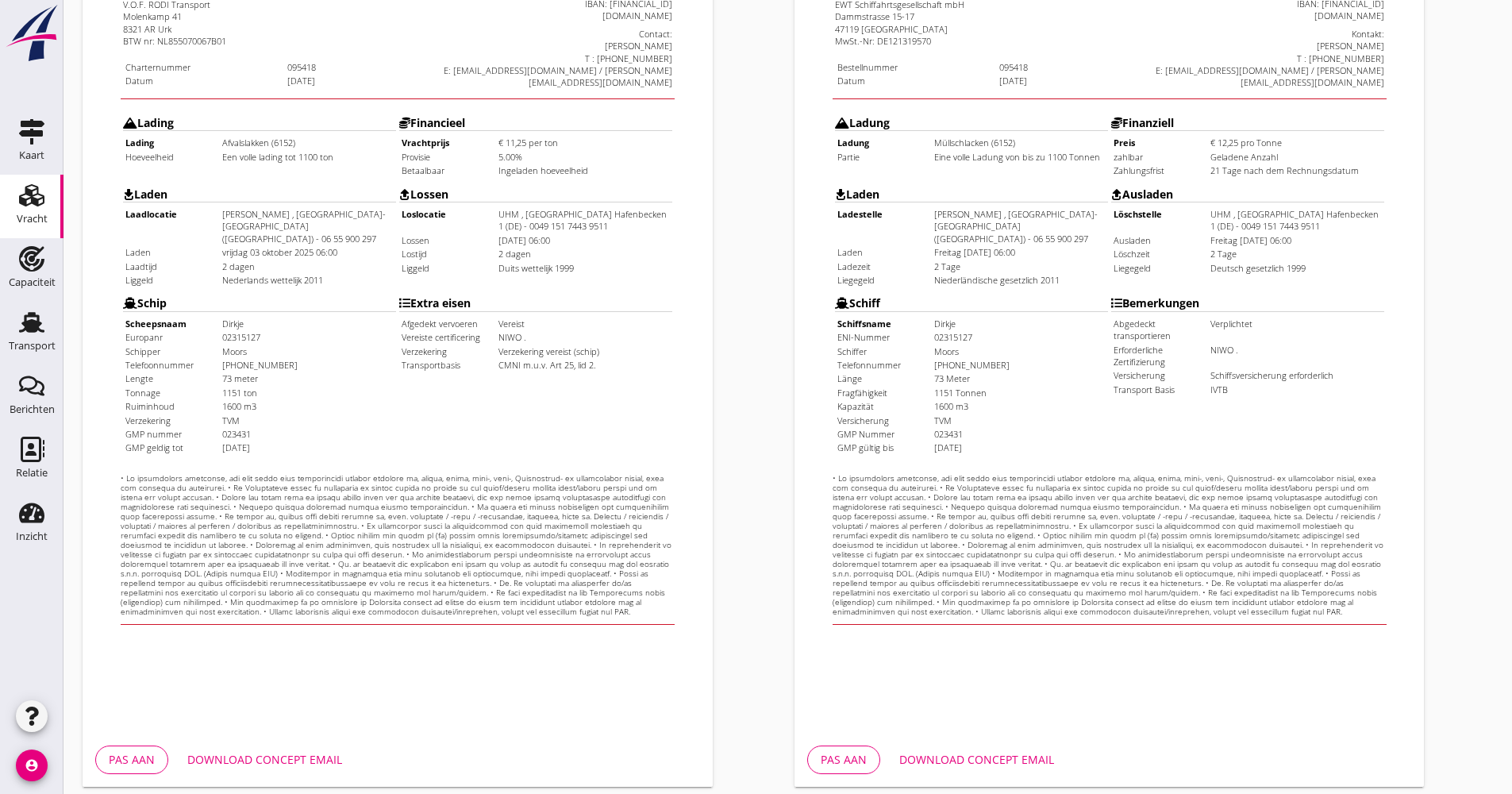
scroll to position [382, 0]
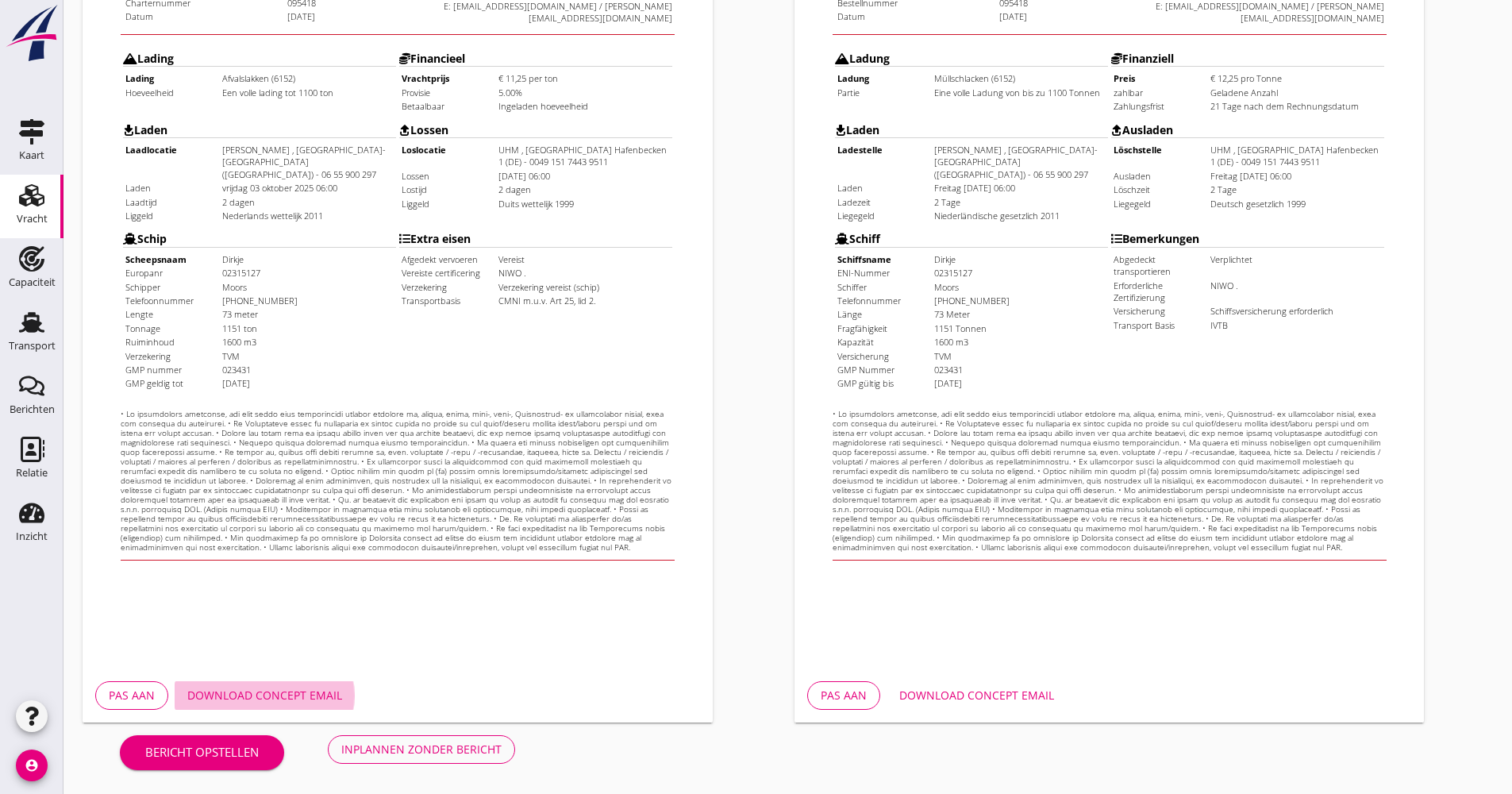
click at [296, 693] on div "Download concept email" at bounding box center [264, 695] width 154 height 17
click at [438, 761] on button "Inplannen zonder bericht" at bounding box center [422, 749] width 187 height 29
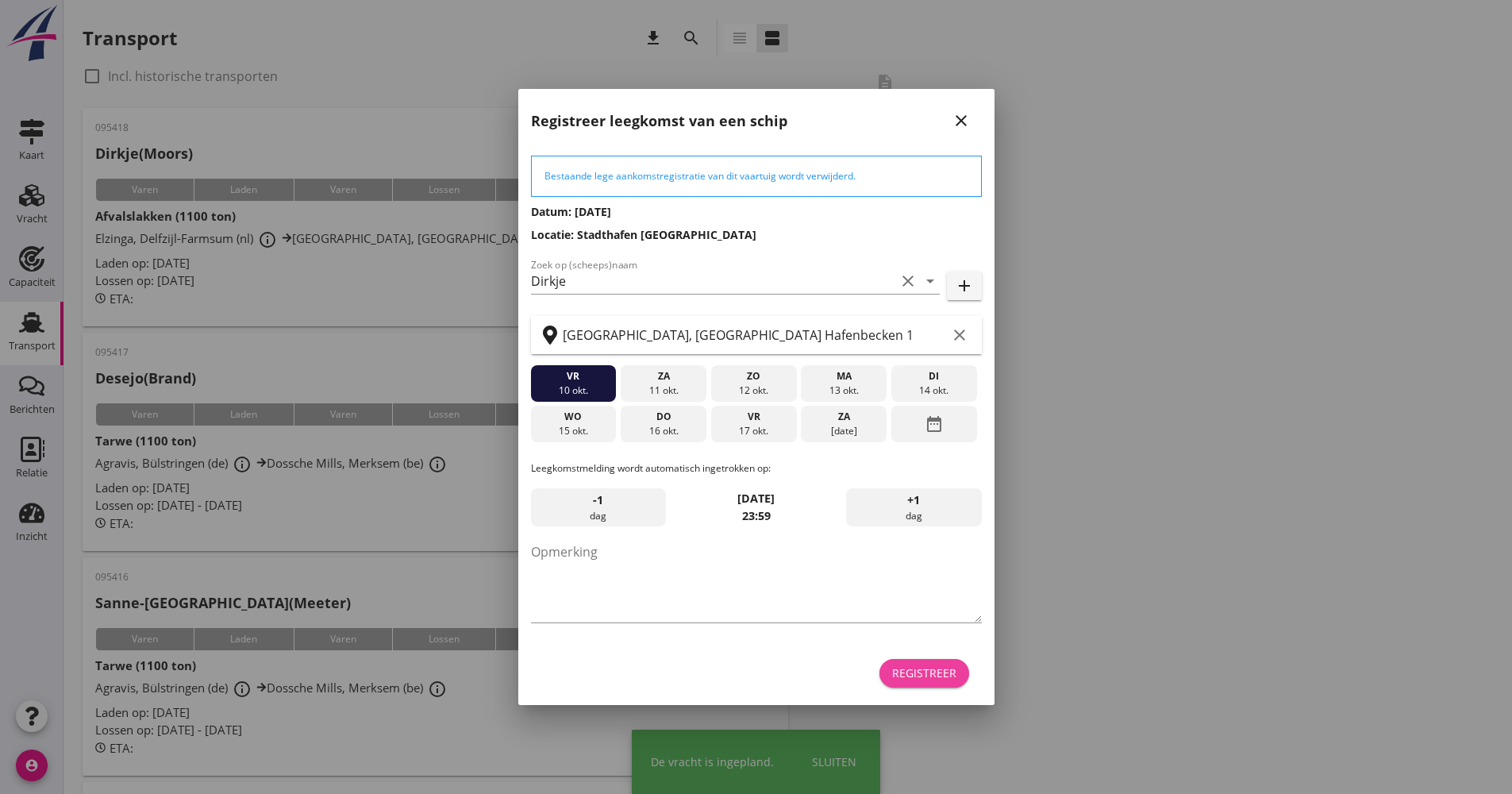
click at [896, 683] on button "Registreer" at bounding box center [924, 673] width 89 height 29
